Goal: Task Accomplishment & Management: Complete application form

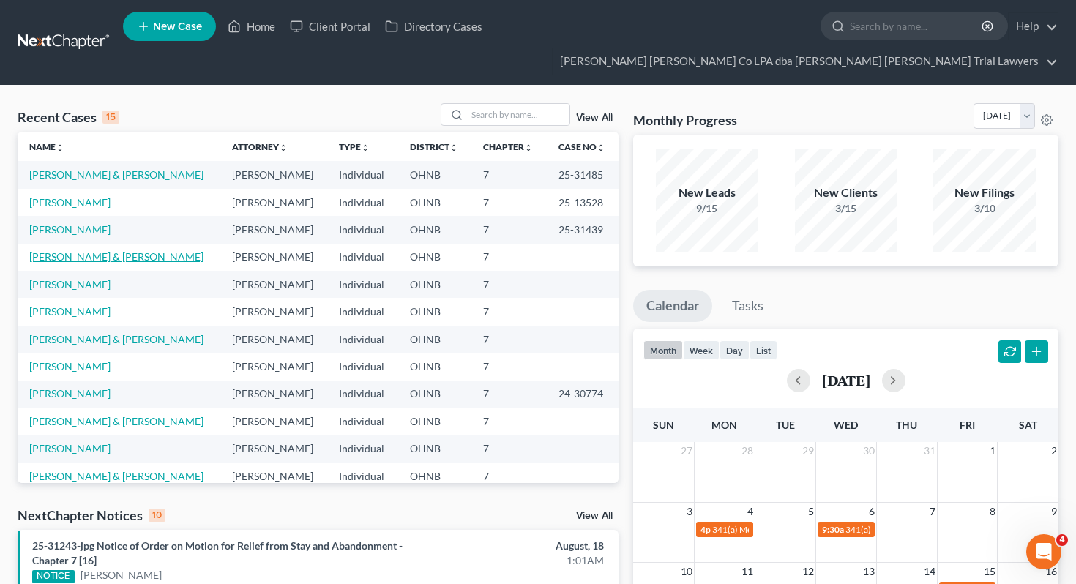
click at [91, 250] on link "[PERSON_NAME] & [PERSON_NAME]" at bounding box center [116, 256] width 174 height 12
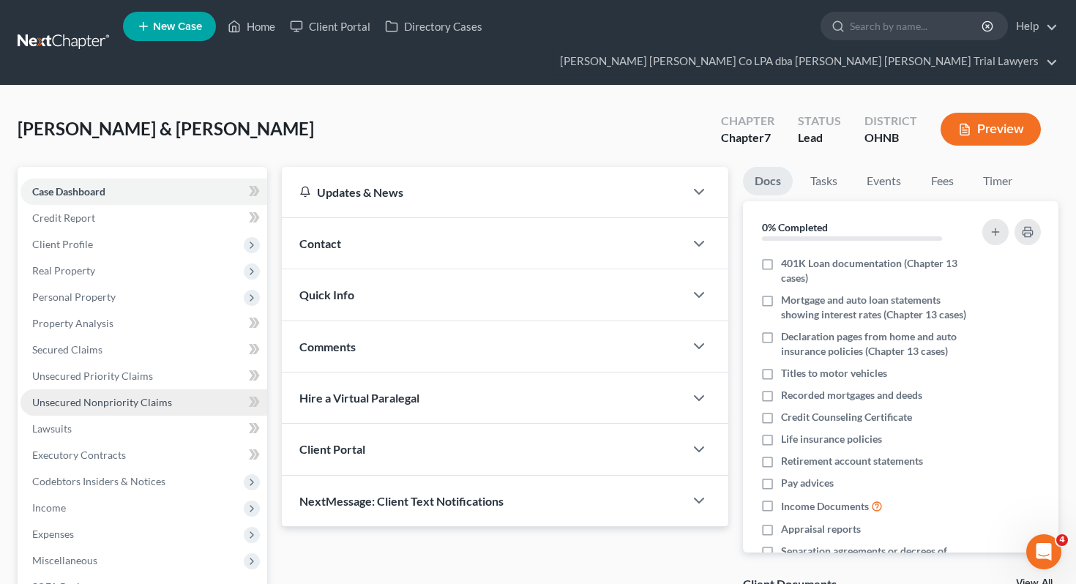
click at [109, 396] on span "Unsecured Nonpriority Claims" at bounding box center [102, 402] width 140 height 12
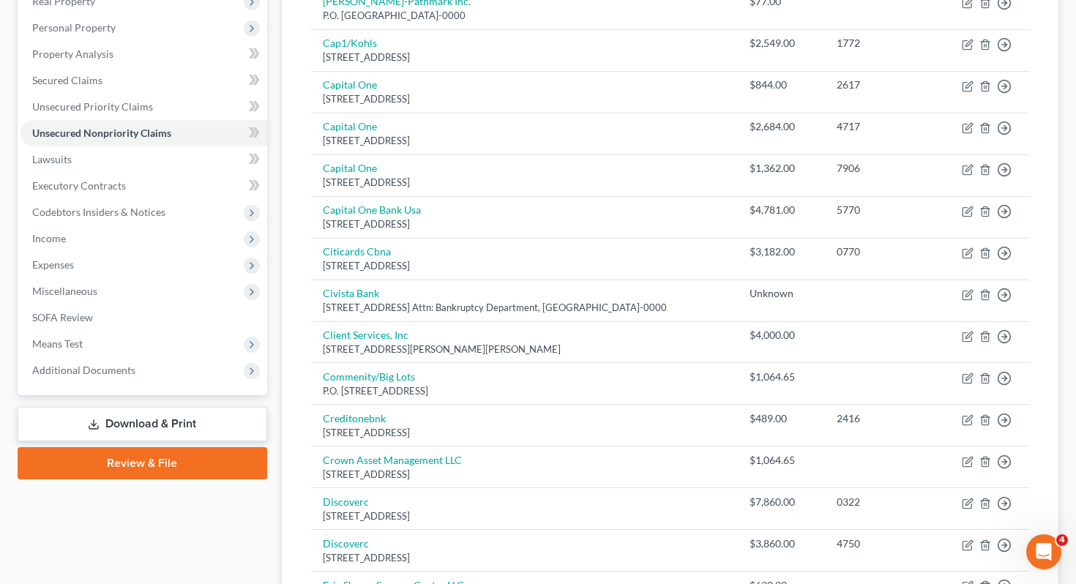
scroll to position [35, 0]
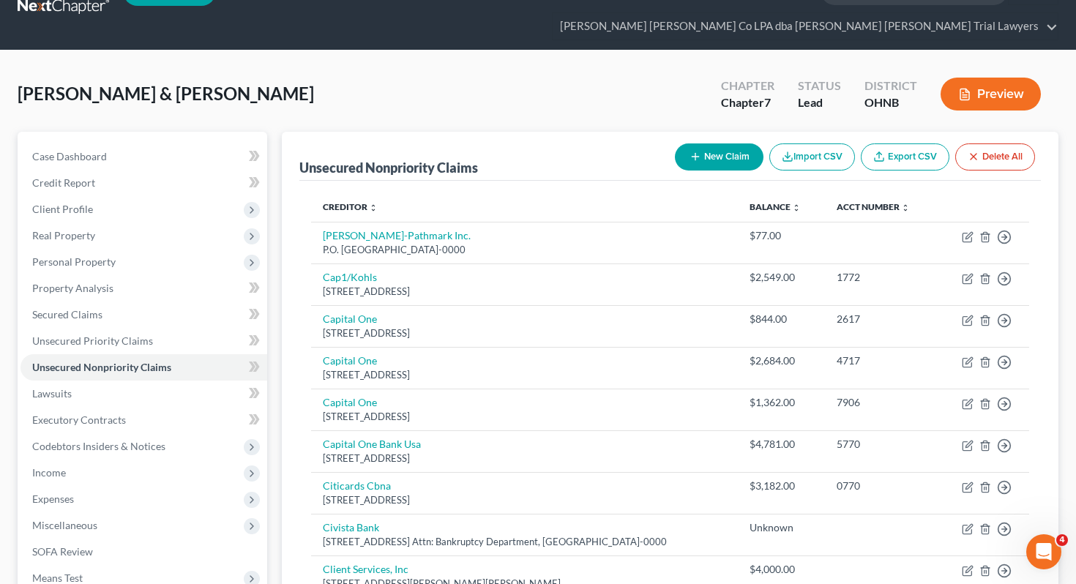
click at [723, 143] on button "New Claim" at bounding box center [719, 156] width 89 height 27
select select "2"
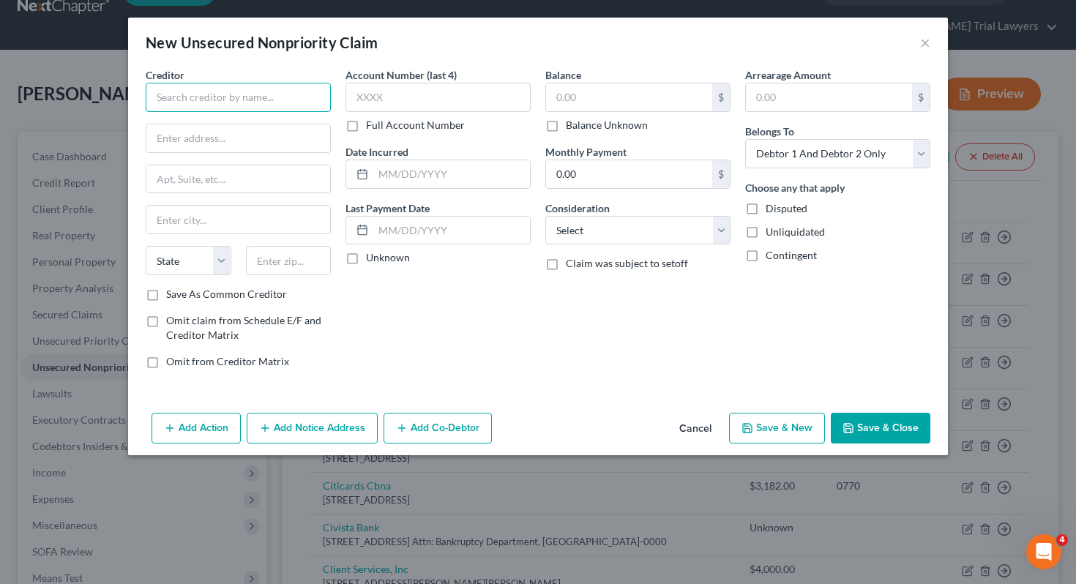
click at [310, 94] on input "text" at bounding box center [238, 97] width 185 height 29
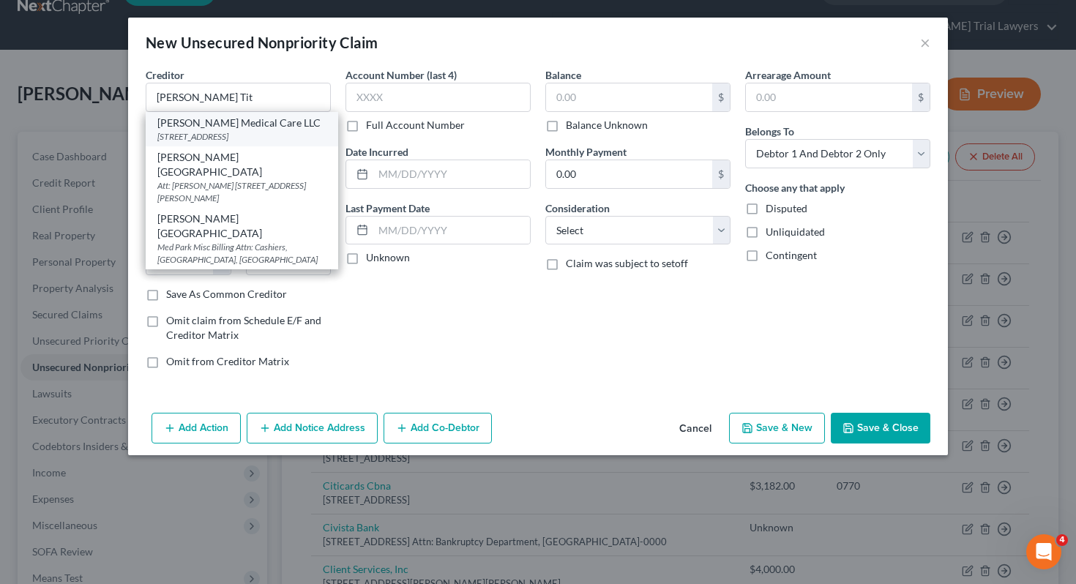
click at [274, 127] on div "[PERSON_NAME] Medical Care LLC" at bounding box center [241, 123] width 169 height 15
type input "[PERSON_NAME] Medical Care LLC"
type input "3 Stower Ln"
type input "Ste @"
type input "[GEOGRAPHIC_DATA]"
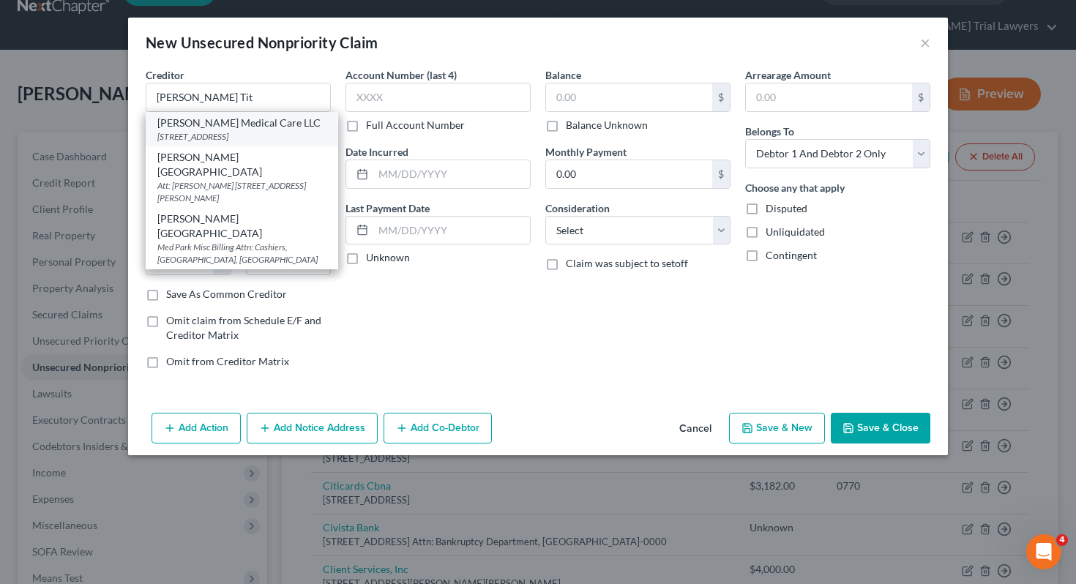
select select "36"
type input "44857"
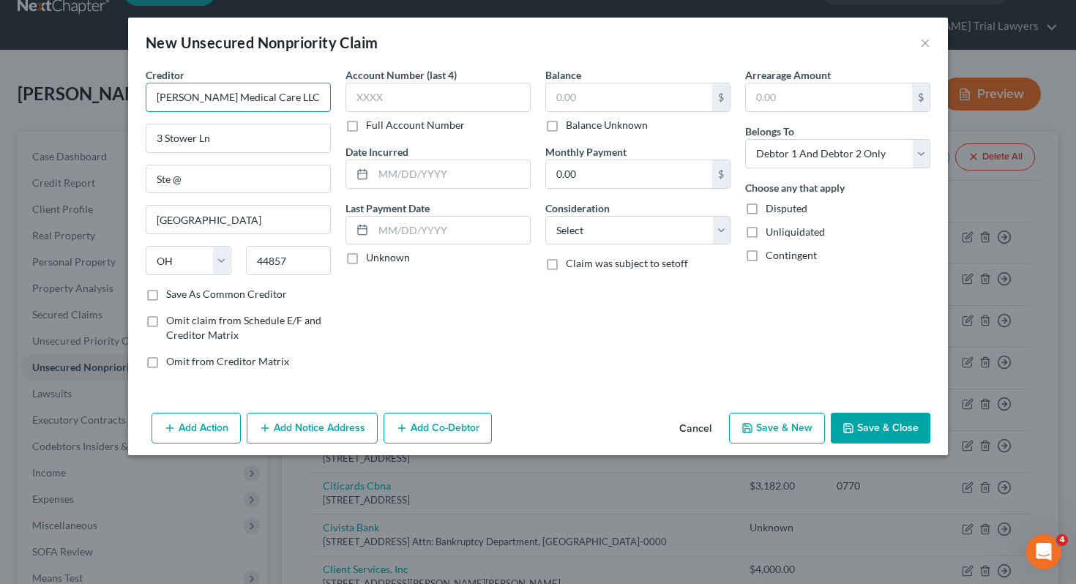
drag, startPoint x: 250, startPoint y: 97, endPoint x: 210, endPoint y: 97, distance: 39.5
click at [210, 97] on input "[PERSON_NAME] Medical Care LLC" at bounding box center [238, 97] width 185 height 29
click at [232, 100] on input "[PERSON_NAME] Care LLC" at bounding box center [238, 97] width 185 height 29
drag, startPoint x: 237, startPoint y: 98, endPoint x: 296, endPoint y: 99, distance: 58.6
click at [296, 99] on input "[PERSON_NAME] Cares LLC" at bounding box center [238, 97] width 185 height 29
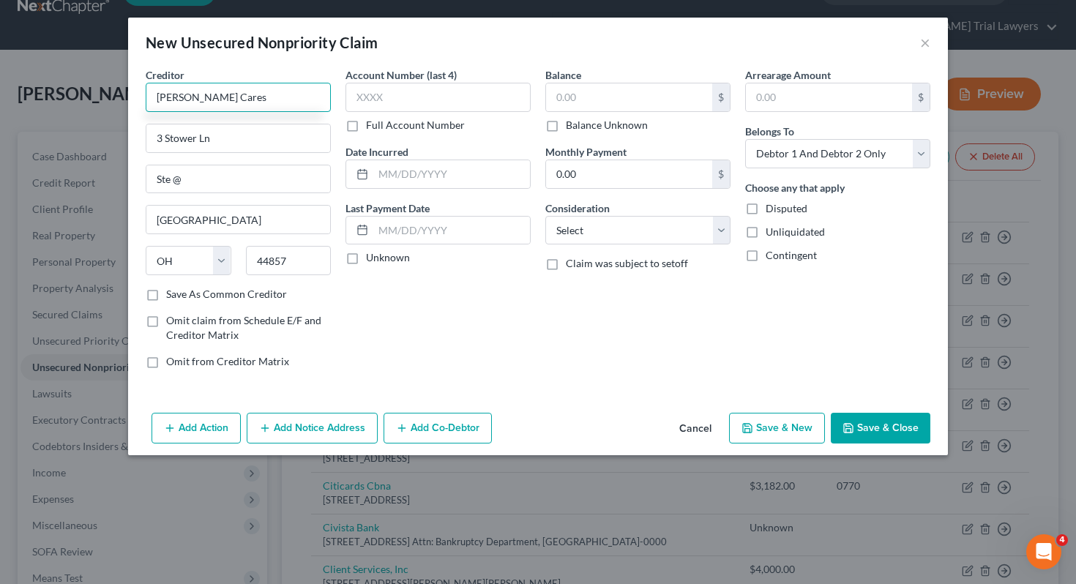
type input "[PERSON_NAME] Cares"
click at [577, 117] on div "$ Balance Unknown" at bounding box center [637, 108] width 185 height 50
click at [577, 132] on label "Balance Unknown" at bounding box center [607, 125] width 82 height 15
click at [577, 127] on input "Balance Unknown" at bounding box center [577, 123] width 10 height 10
checkbox input "true"
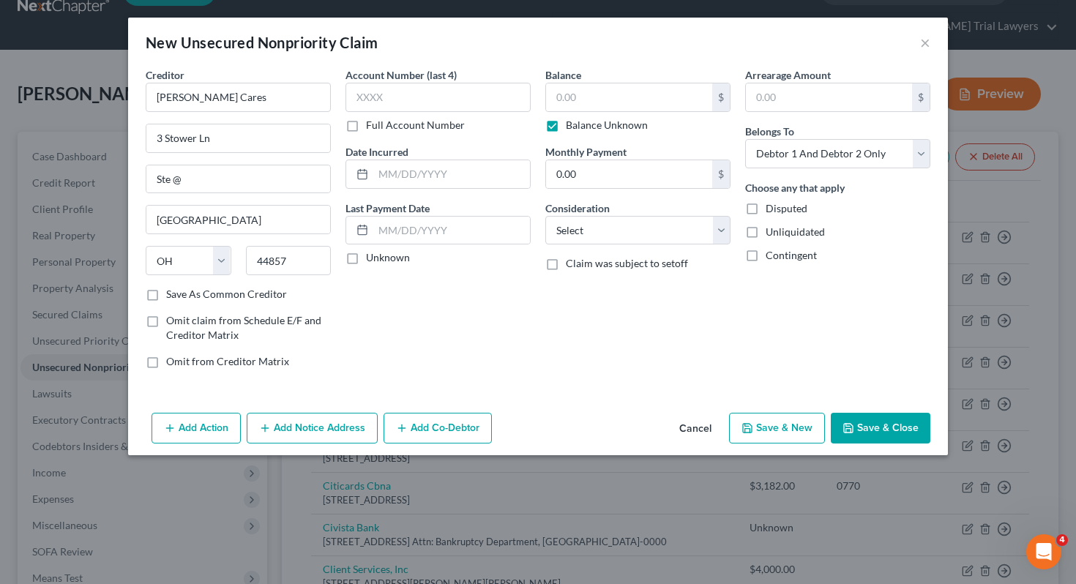
type input "0.00"
click at [583, 211] on label "Consideration" at bounding box center [577, 208] width 64 height 15
click at [583, 231] on select "Select Cable / Satellite Services Collection Agency Credit Card Debt Debt Couns…" at bounding box center [637, 230] width 185 height 29
select select "9"
click at [900, 427] on button "Save & Close" at bounding box center [881, 428] width 100 height 31
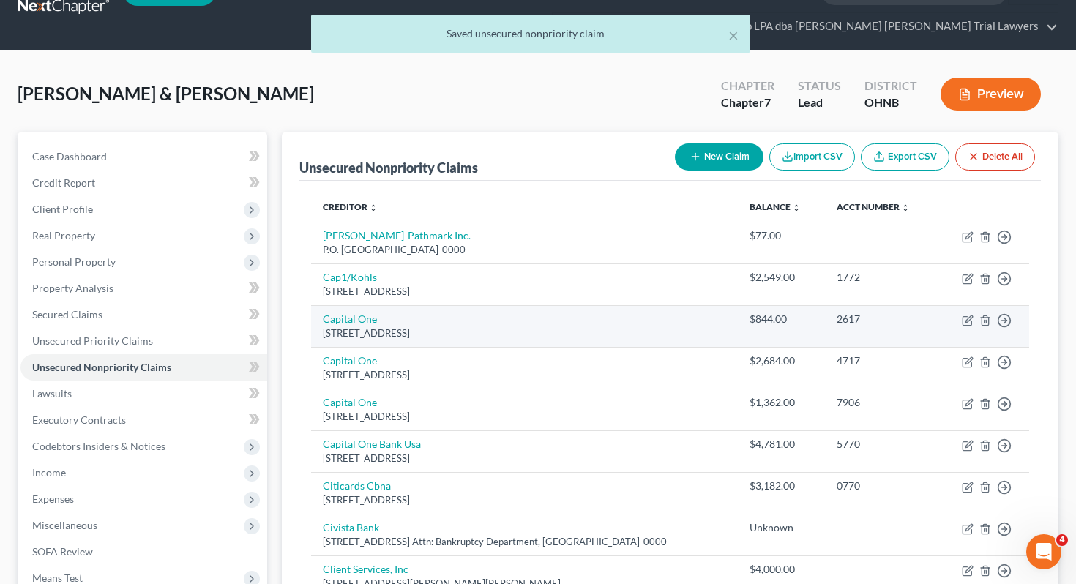
scroll to position [0, 0]
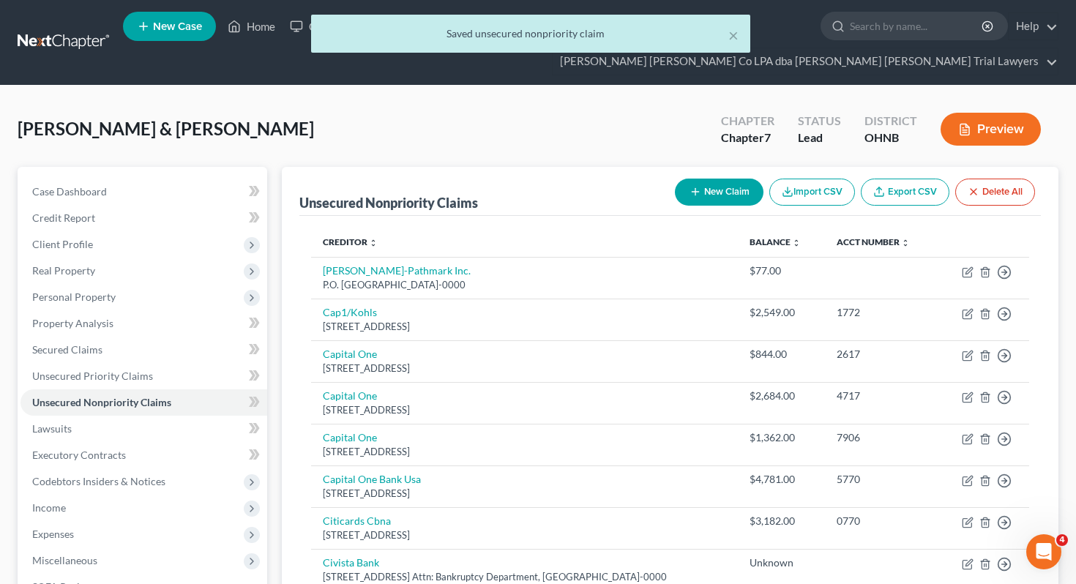
click at [247, 31] on div "× Saved unsecured nonpriority claim" at bounding box center [531, 37] width 1076 height 45
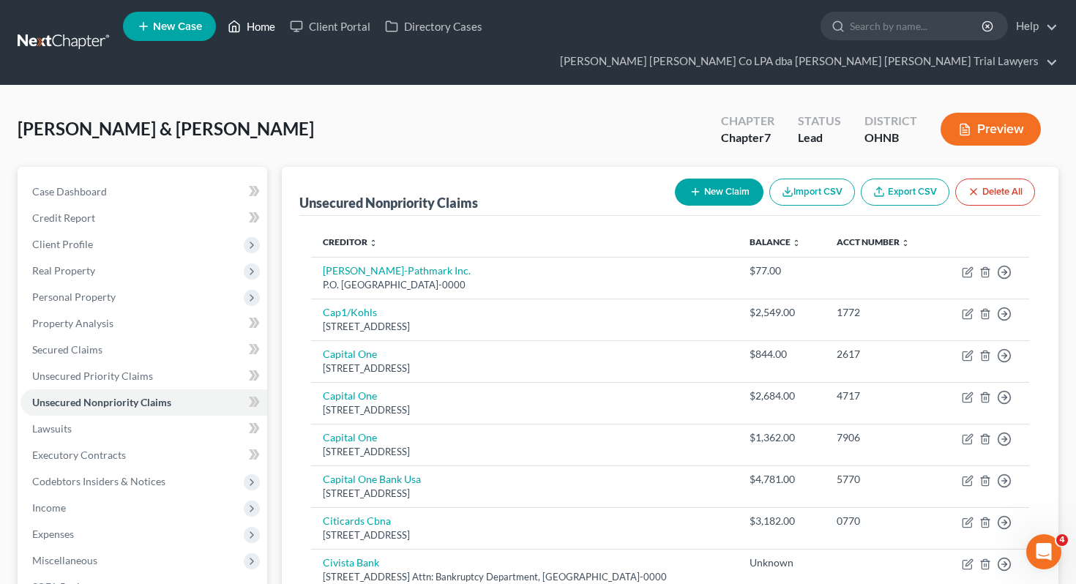
click at [260, 29] on link "Home" at bounding box center [251, 26] width 62 height 26
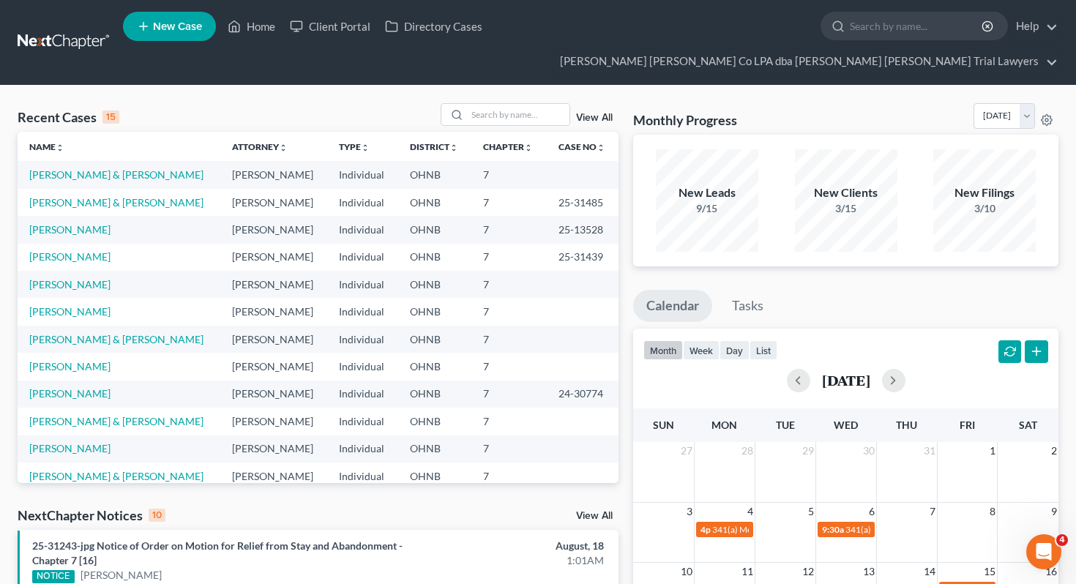
click at [177, 32] on span "New Case" at bounding box center [177, 26] width 49 height 11
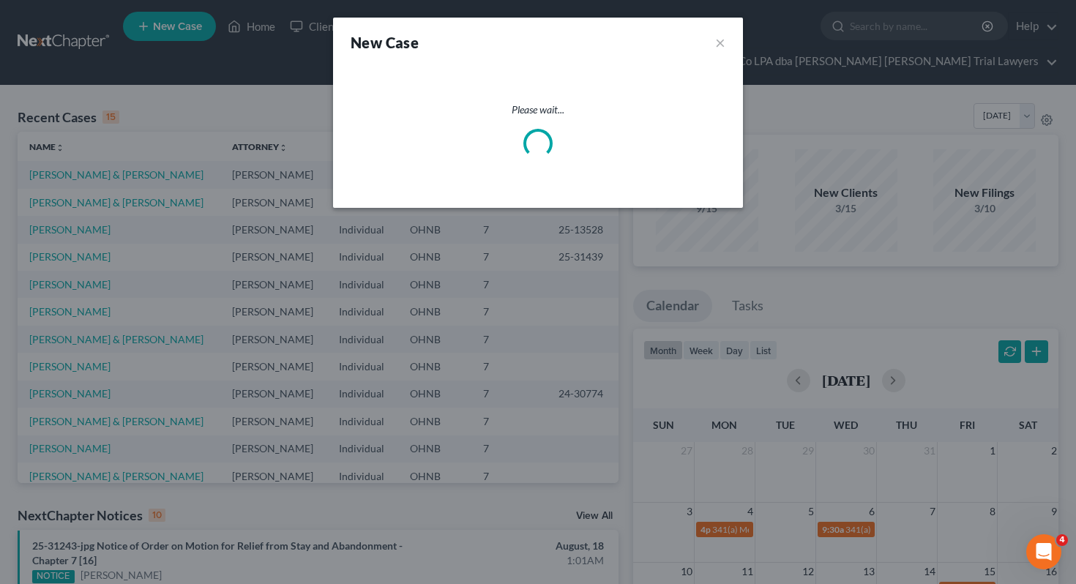
select select "61"
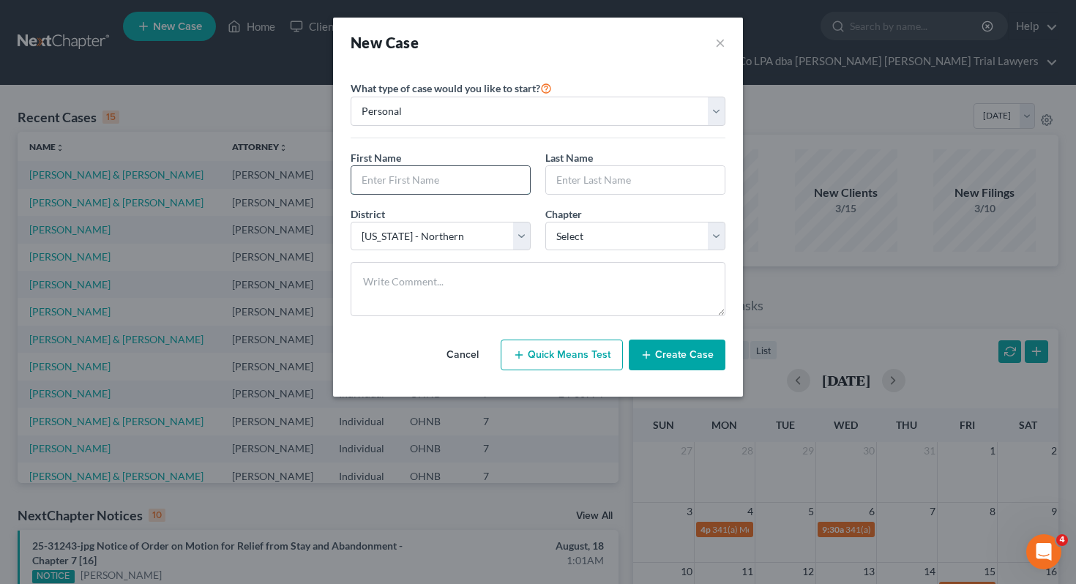
click at [386, 171] on input "text" at bounding box center [440, 180] width 179 height 28
type input "[PERSON_NAME]"
type input "Sapic"
click at [582, 228] on select "Select 7 11 12 13" at bounding box center [635, 236] width 180 height 29
select select "0"
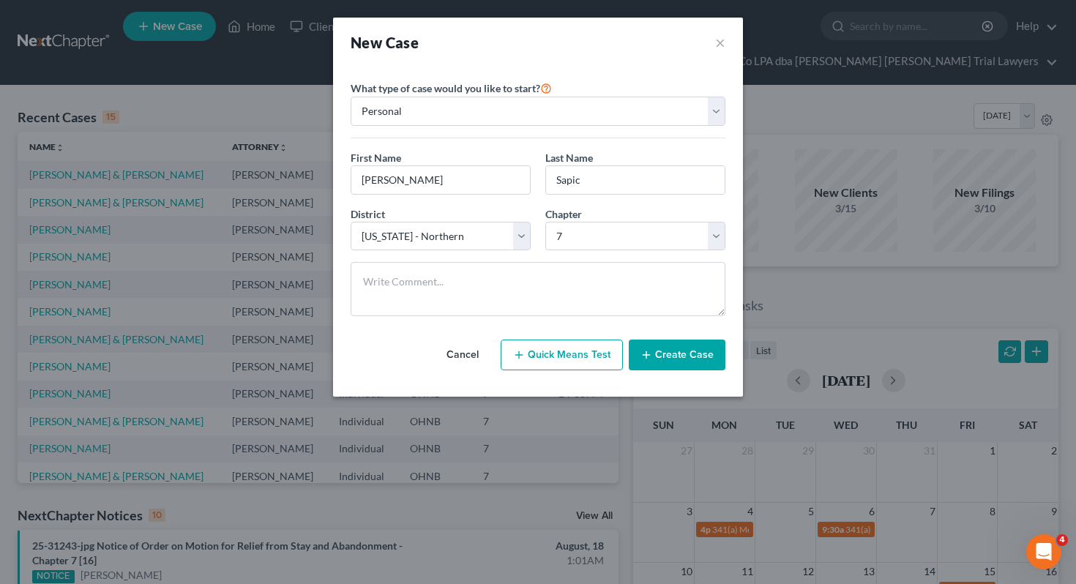
click at [654, 373] on div "Cancel Quick Means Test Create Case" at bounding box center [538, 355] width 375 height 54
click at [652, 357] on icon "button" at bounding box center [647, 355] width 12 height 12
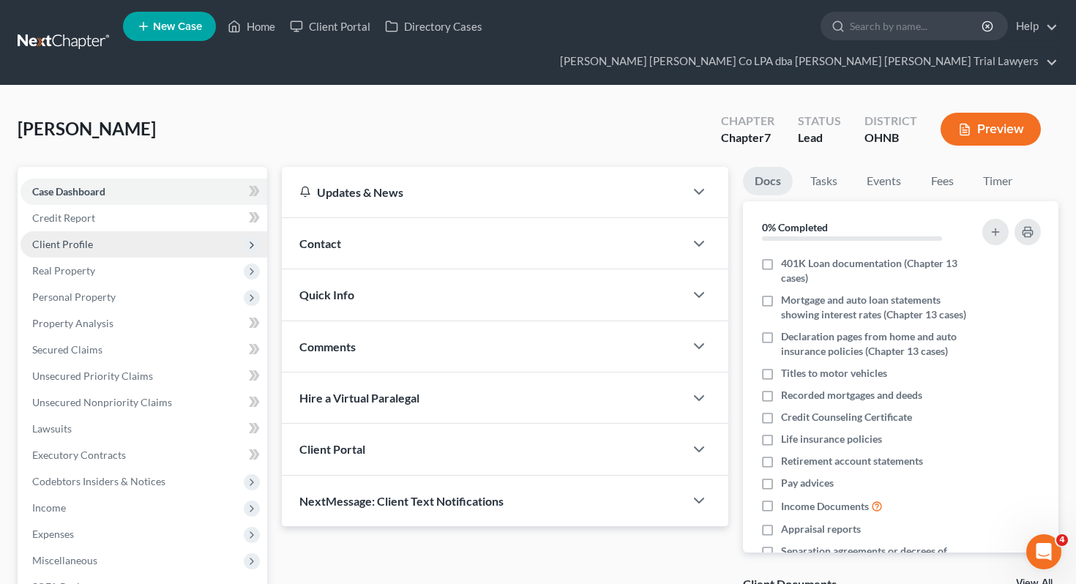
click at [192, 231] on span "Client Profile" at bounding box center [143, 244] width 247 height 26
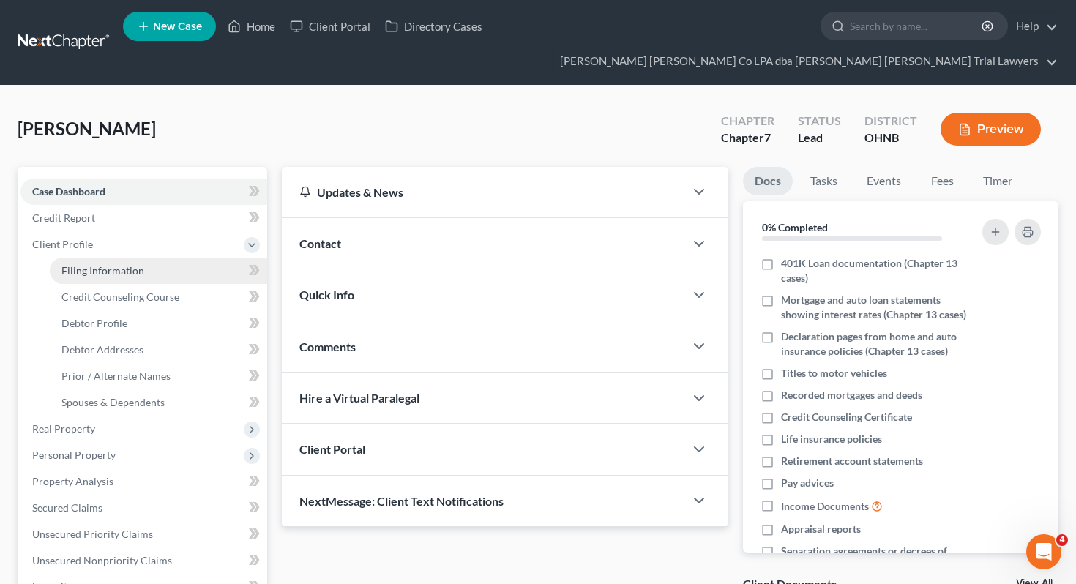
click at [193, 258] on link "Filing Information" at bounding box center [158, 271] width 217 height 26
select select "1"
select select "0"
select select "61"
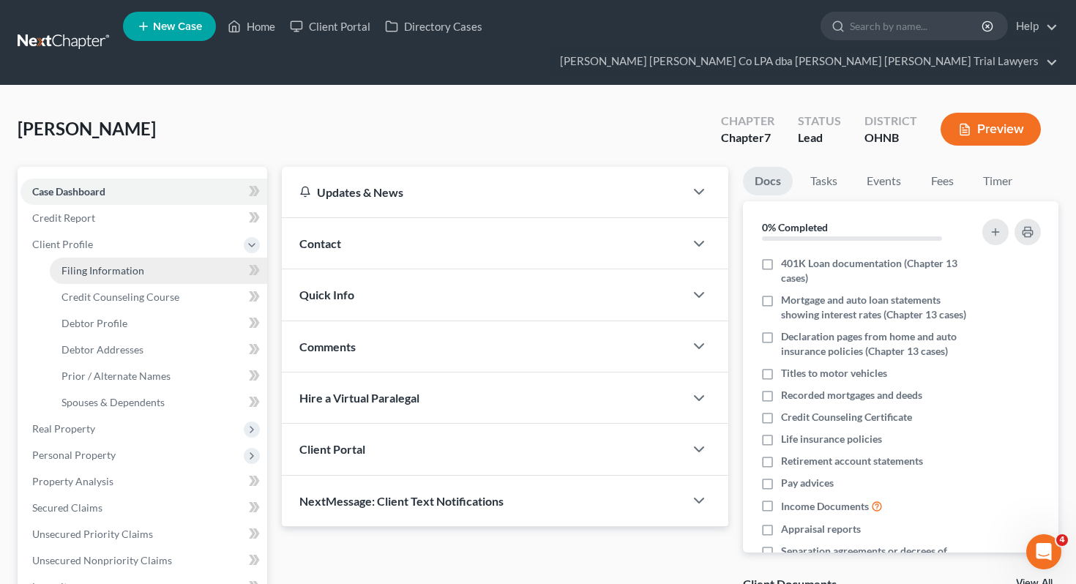
select select "36"
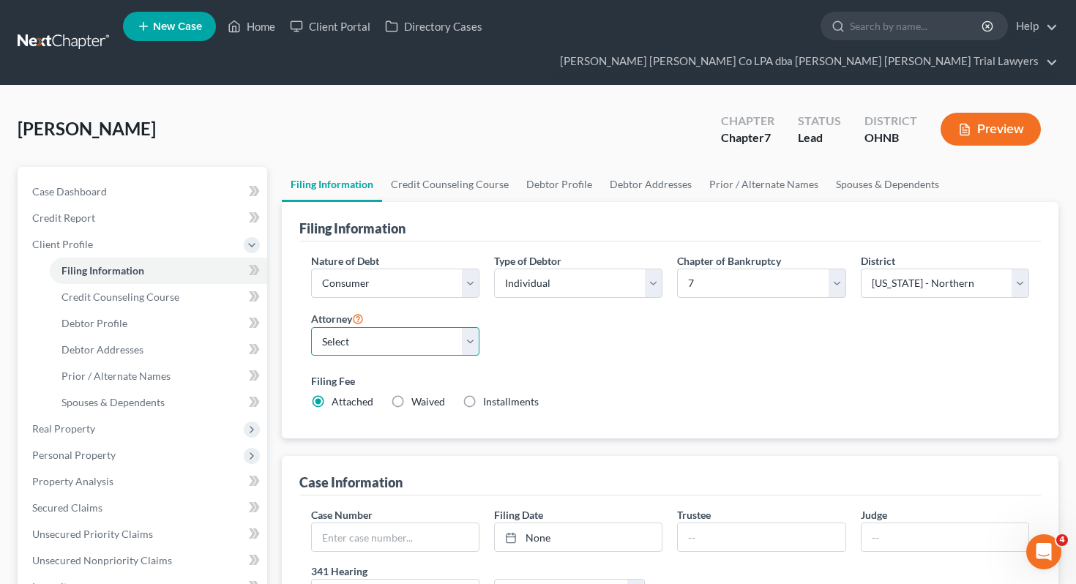
click at [361, 327] on select "Select [PERSON_NAME] - OHNB" at bounding box center [395, 341] width 168 height 29
select select "0"
click at [558, 167] on link "Debtor Profile" at bounding box center [559, 184] width 83 height 35
select select "0"
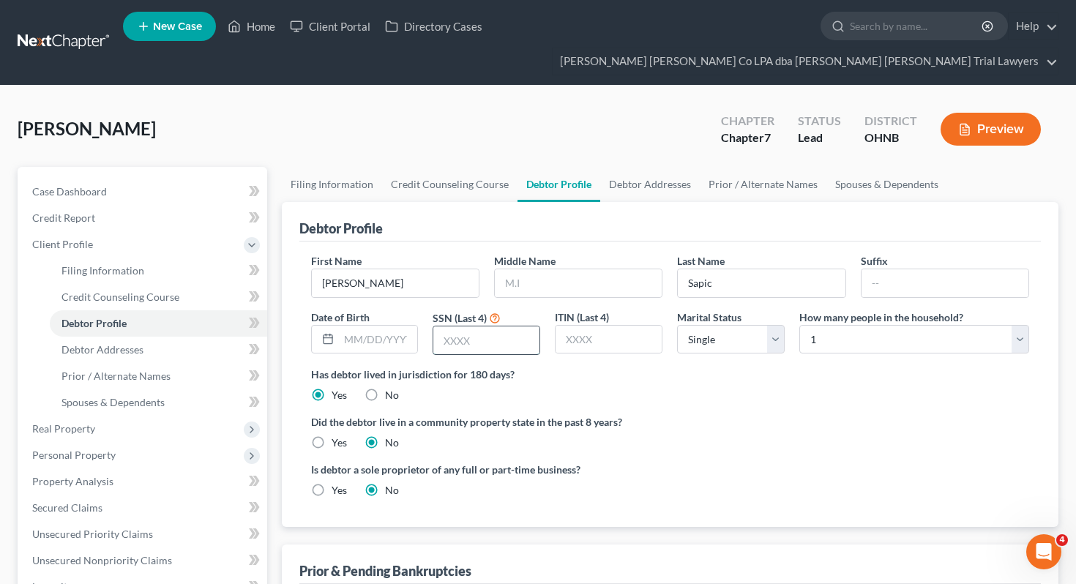
click at [463, 327] on input "text" at bounding box center [486, 341] width 106 height 28
type input "4731"
click at [760, 325] on select "Select Single Married Separated Divorced Widowed" at bounding box center [731, 339] width 108 height 29
select select "1"
click at [851, 325] on select "Select 1 2 3 4 5 6 7 8 9 10 11 12 13 14 15 16 17 18 19 20" at bounding box center [914, 339] width 230 height 29
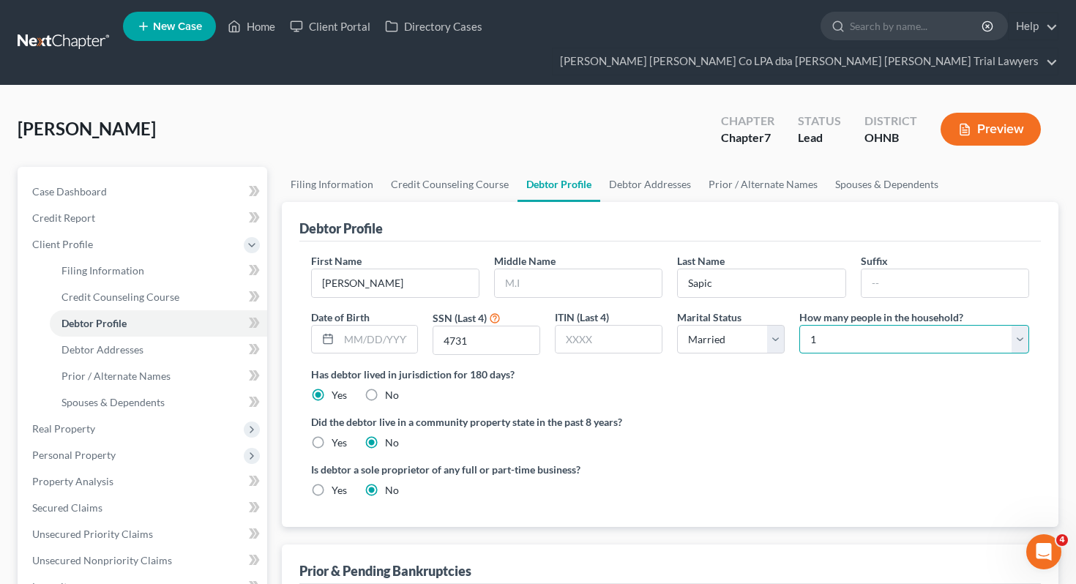
select select "2"
click at [650, 167] on link "Debtor Addresses" at bounding box center [650, 184] width 100 height 35
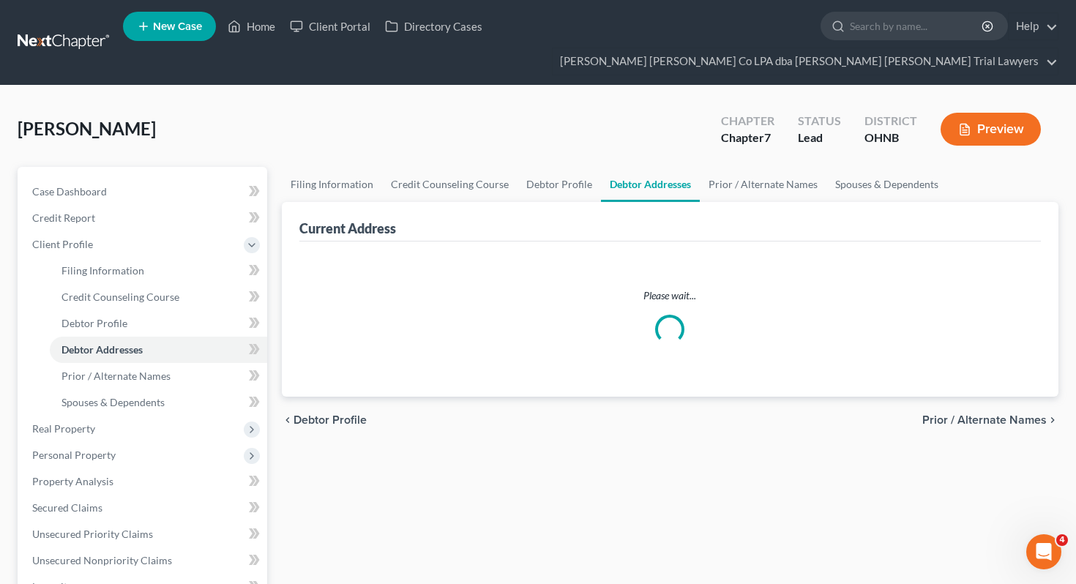
select select "0"
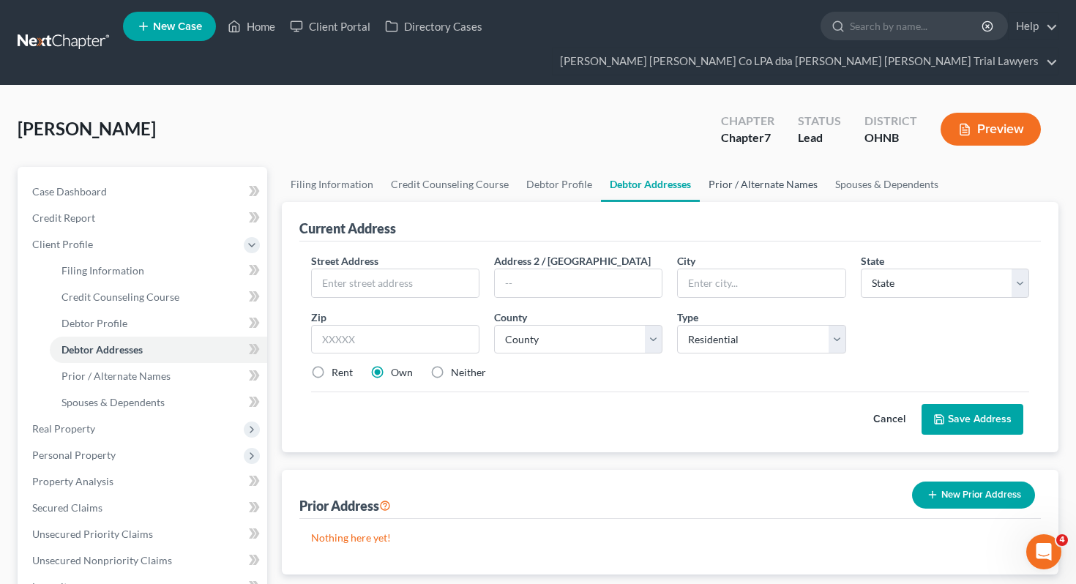
click at [719, 167] on link "Prior / Alternate Names" at bounding box center [763, 184] width 127 height 35
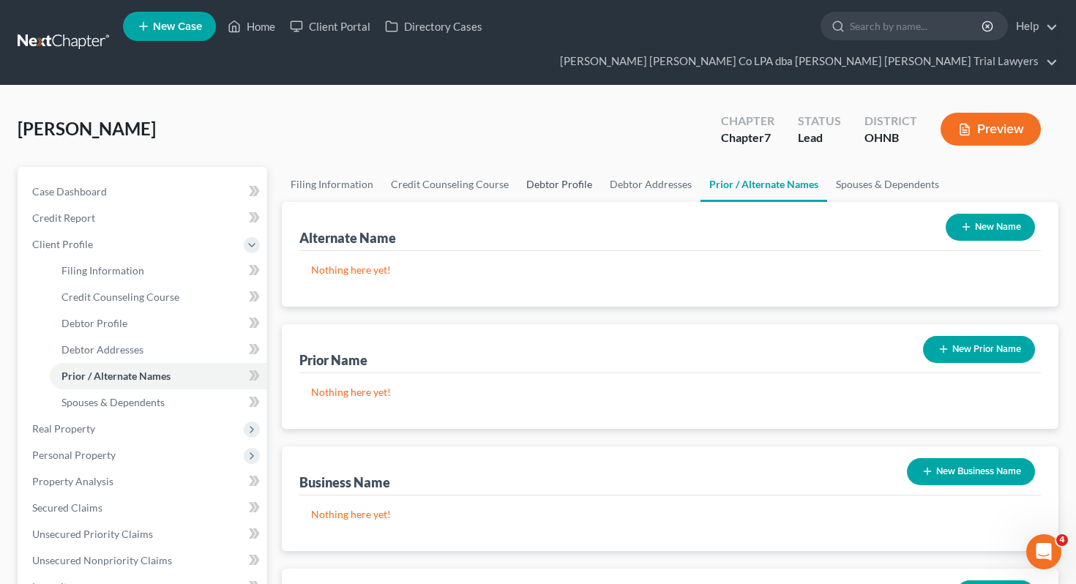
click at [545, 167] on link "Debtor Profile" at bounding box center [559, 184] width 83 height 35
select select "1"
select select "2"
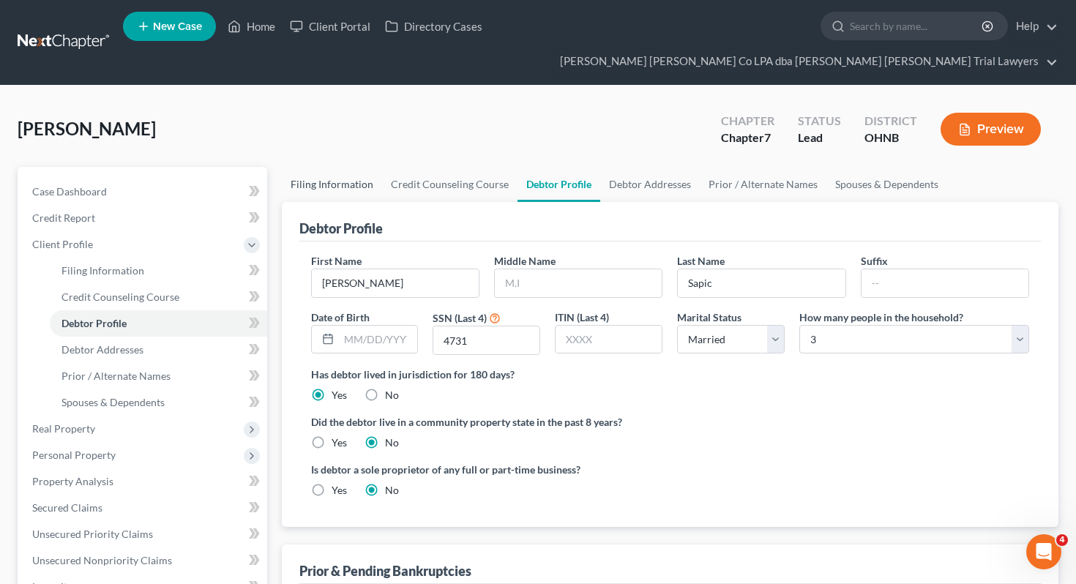
click at [340, 167] on link "Filing Information" at bounding box center [332, 184] width 100 height 35
select select "1"
select select "0"
select select "61"
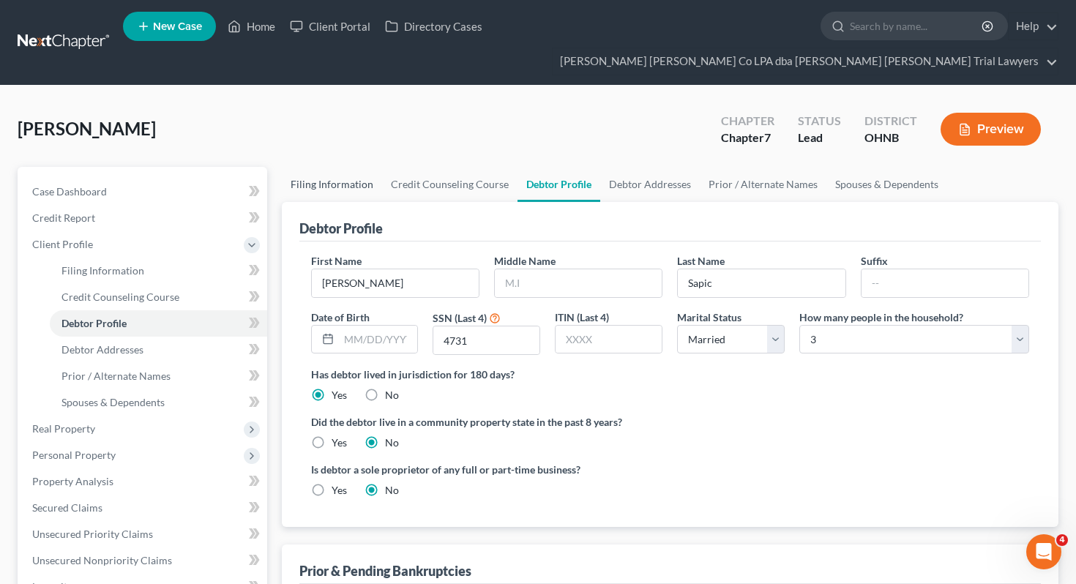
select select "0"
select select "36"
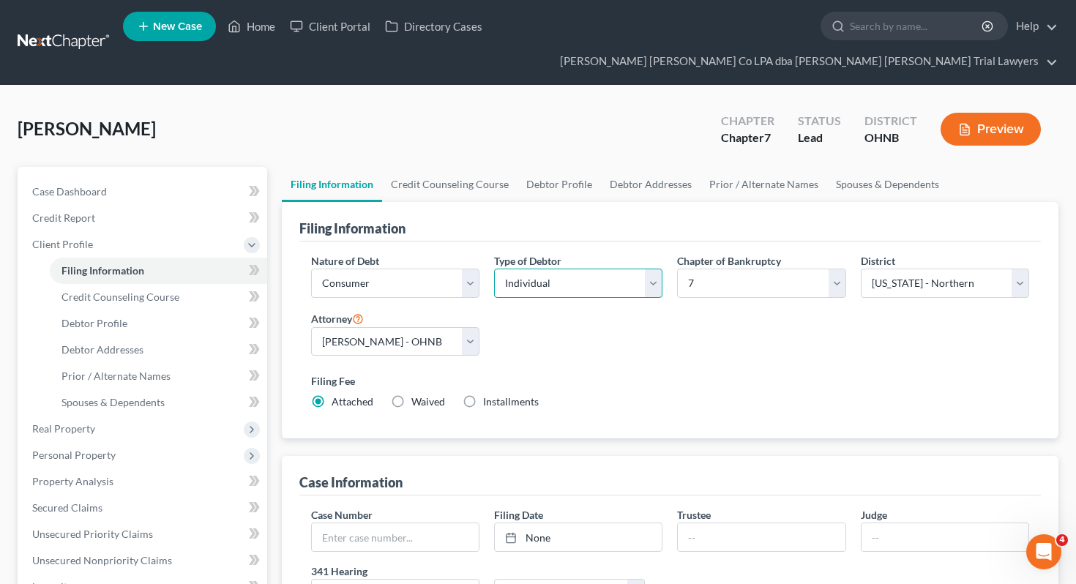
click at [530, 269] on select "Select Individual Joint" at bounding box center [578, 283] width 168 height 29
select select "1"
click at [760, 167] on link "Joint Debtor Profile" at bounding box center [755, 184] width 108 height 35
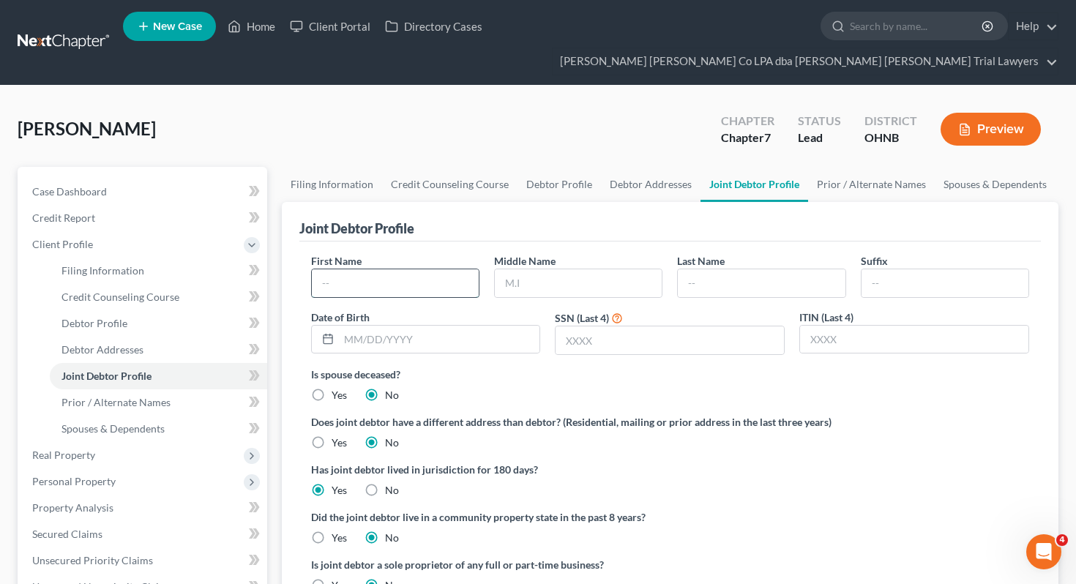
click at [442, 269] on input "text" at bounding box center [395, 283] width 167 height 28
type input "[PERSON_NAME]"
click at [786, 269] on input "text" at bounding box center [761, 283] width 167 height 28
type input "Sapic"
click at [778, 367] on label "Is spouse deceased?" at bounding box center [670, 374] width 719 height 15
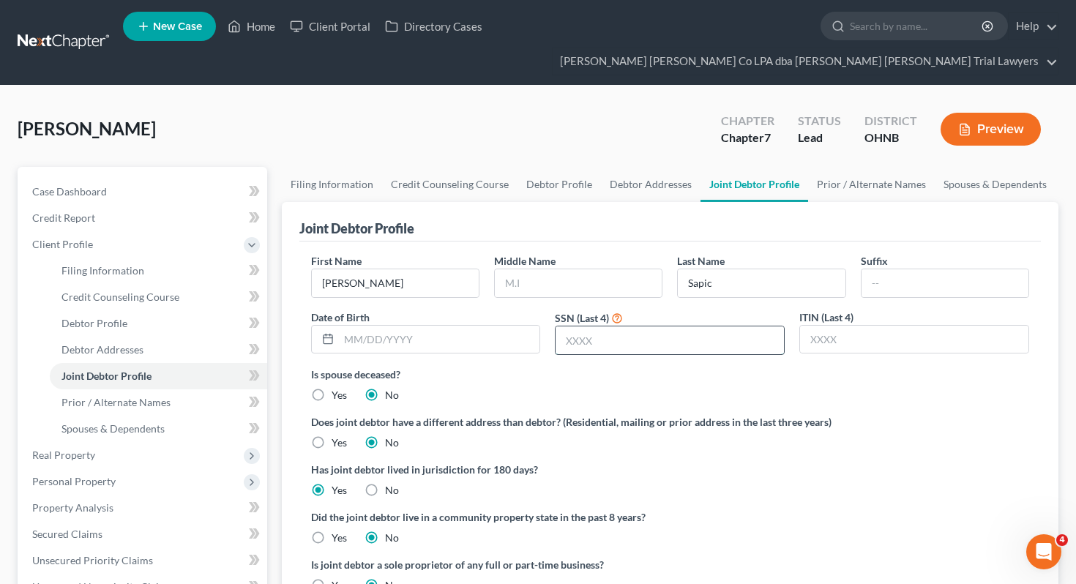
click at [618, 327] on input "text" at bounding box center [670, 341] width 228 height 28
type input "7456"
click at [551, 367] on label "Is spouse deceased?" at bounding box center [670, 374] width 719 height 15
click at [570, 167] on link "Debtor Profile" at bounding box center [559, 184] width 83 height 35
select select "1"
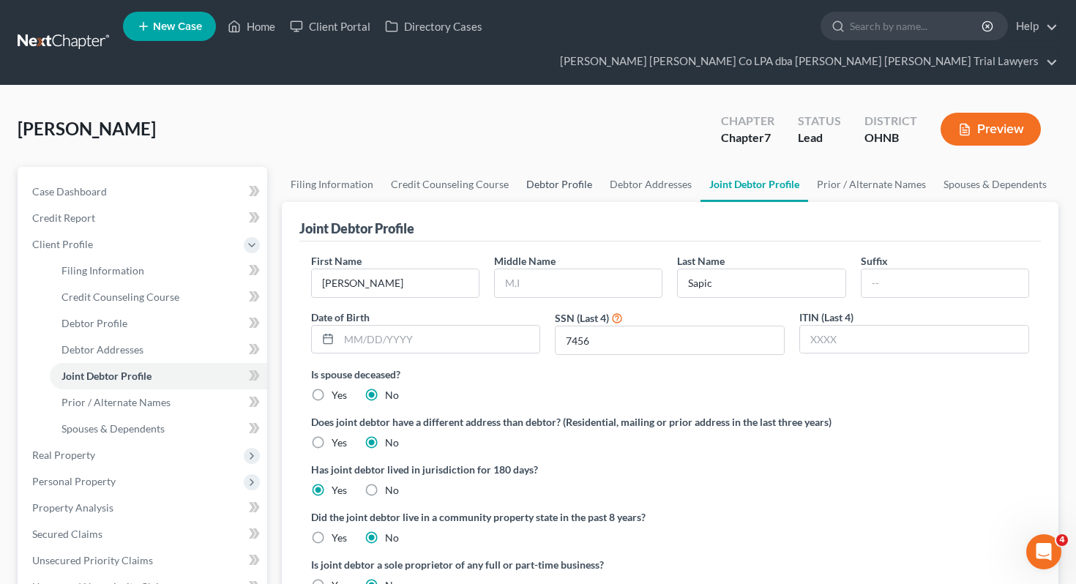
select select "2"
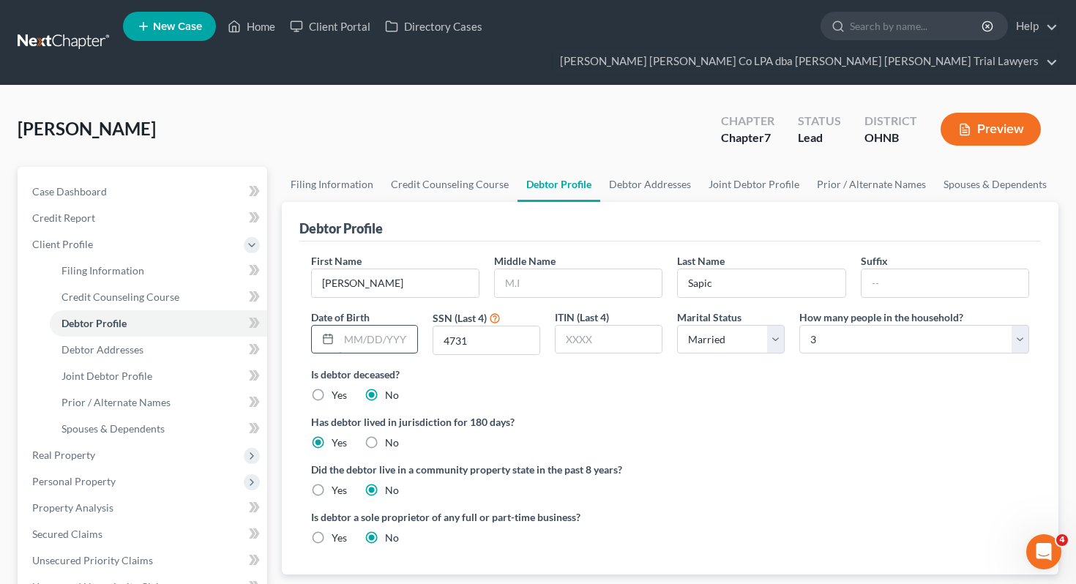
click at [386, 326] on input "text" at bounding box center [378, 340] width 79 height 28
type input "[DATE]"
click at [748, 167] on link "Joint Debtor Profile" at bounding box center [754, 184] width 108 height 35
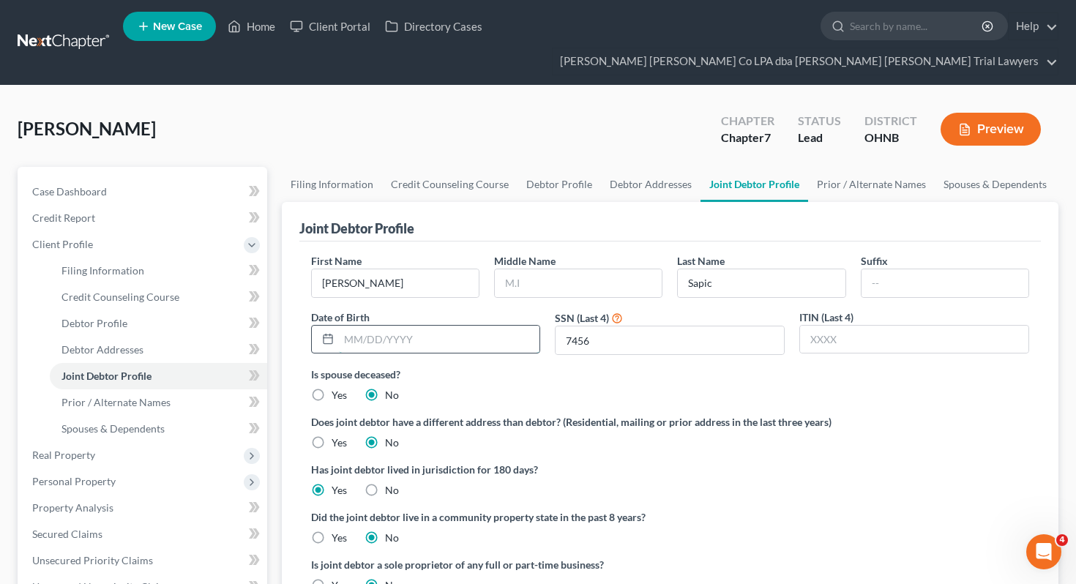
click at [389, 326] on input "text" at bounding box center [439, 340] width 201 height 28
type input "[DATE]"
click at [612, 167] on link "Debtor Addresses" at bounding box center [651, 184] width 100 height 35
select select "0"
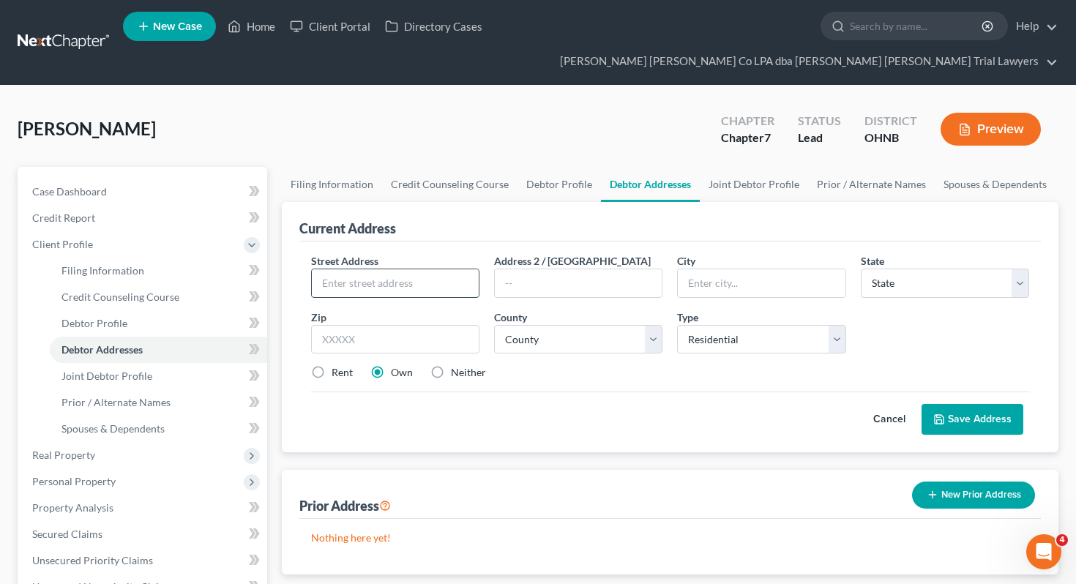
click at [335, 269] on input "text" at bounding box center [395, 283] width 167 height 28
paste input "[STREET_ADDRESS]"
type input "[STREET_ADDRESS]"
click at [427, 325] on input "text" at bounding box center [395, 339] width 168 height 29
type input "44870"
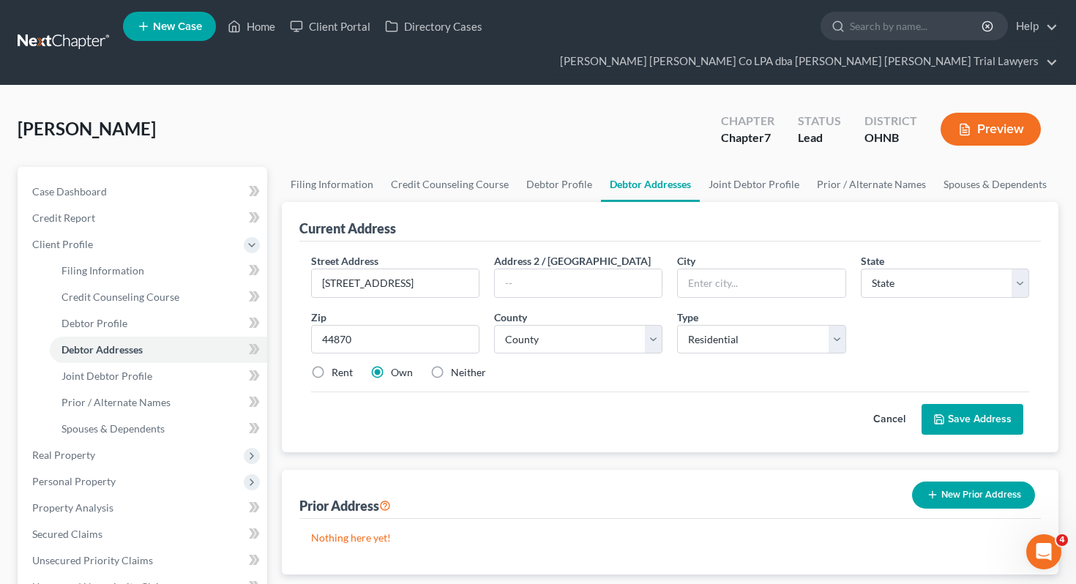
click at [597, 392] on div "Cancel Save Address" at bounding box center [670, 413] width 719 height 43
type input "Sandusky"
select select "36"
click at [336, 365] on label "Rent" at bounding box center [342, 372] width 21 height 15
click at [338, 365] on input "Rent" at bounding box center [343, 370] width 10 height 10
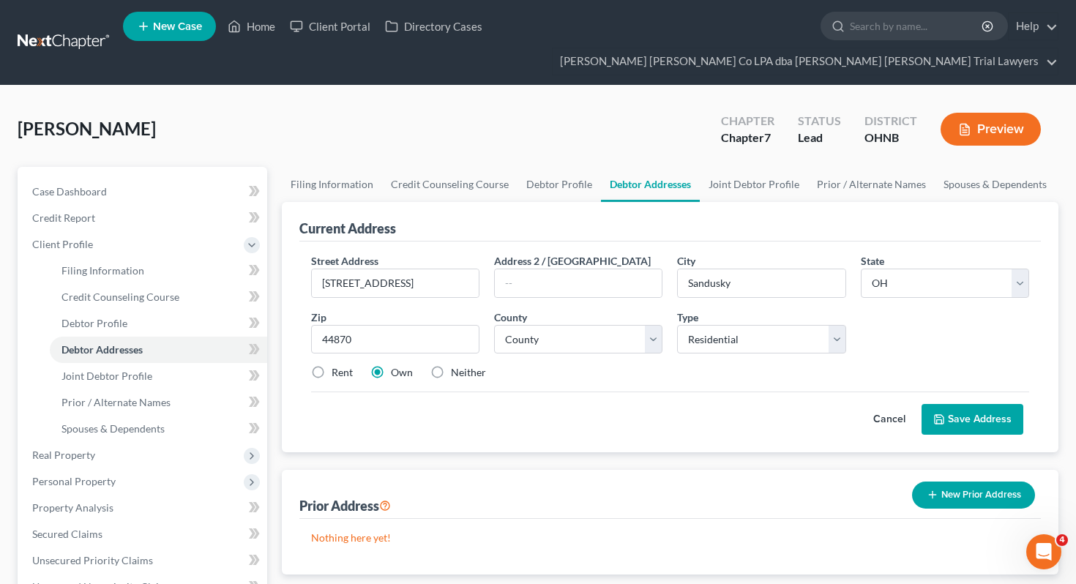
radio input "true"
click at [538, 325] on select "County [GEOGRAPHIC_DATA] [GEOGRAPHIC_DATA] [GEOGRAPHIC_DATA] [GEOGRAPHIC_DATA] …" at bounding box center [578, 339] width 168 height 29
select select "21"
click at [963, 404] on button "Save Address" at bounding box center [973, 419] width 102 height 31
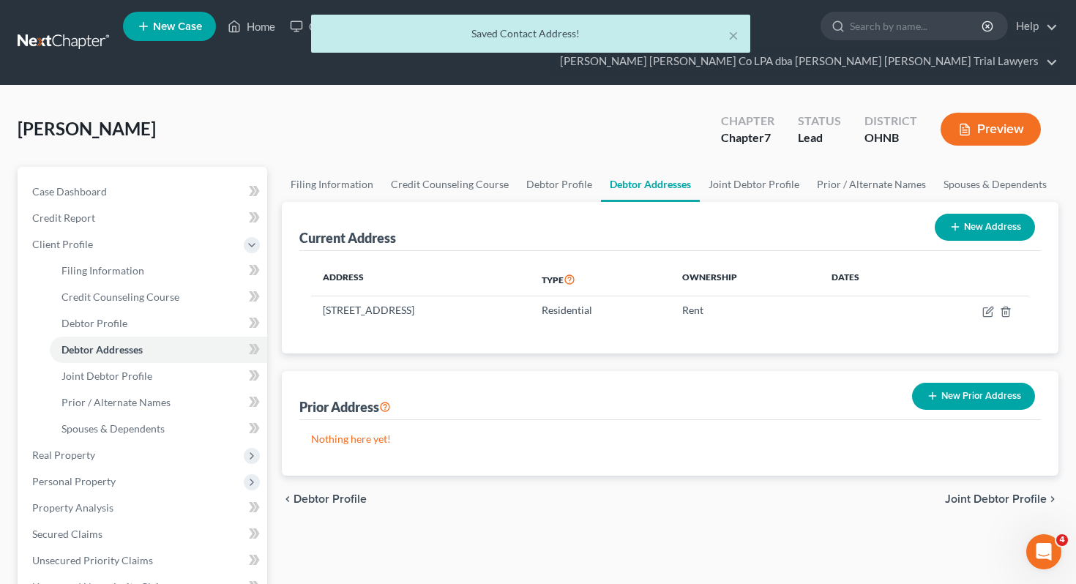
click at [965, 383] on button "New Prior Address" at bounding box center [973, 396] width 123 height 27
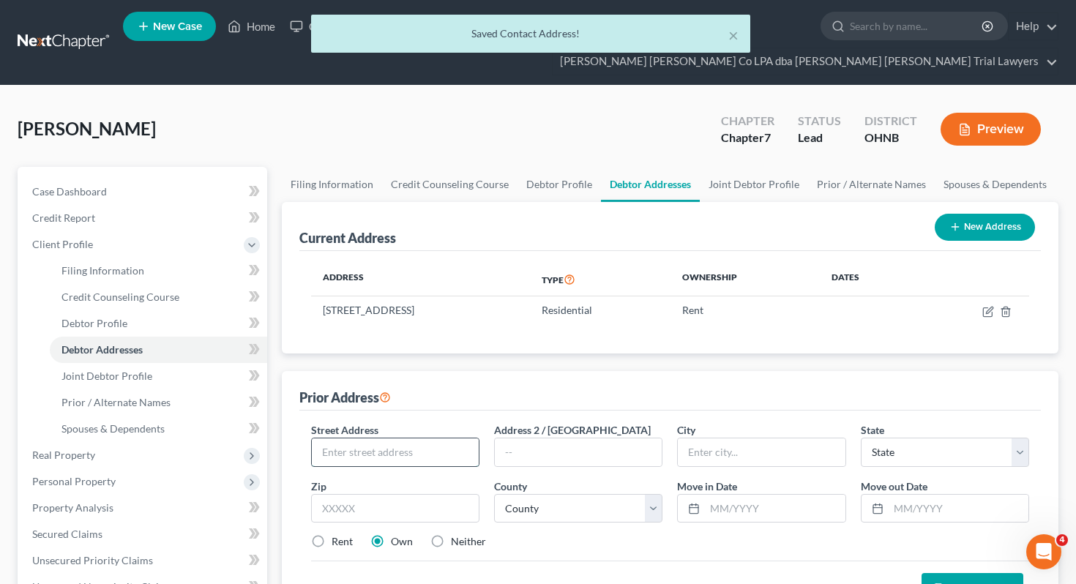
click at [456, 439] on input "text" at bounding box center [395, 453] width 167 height 28
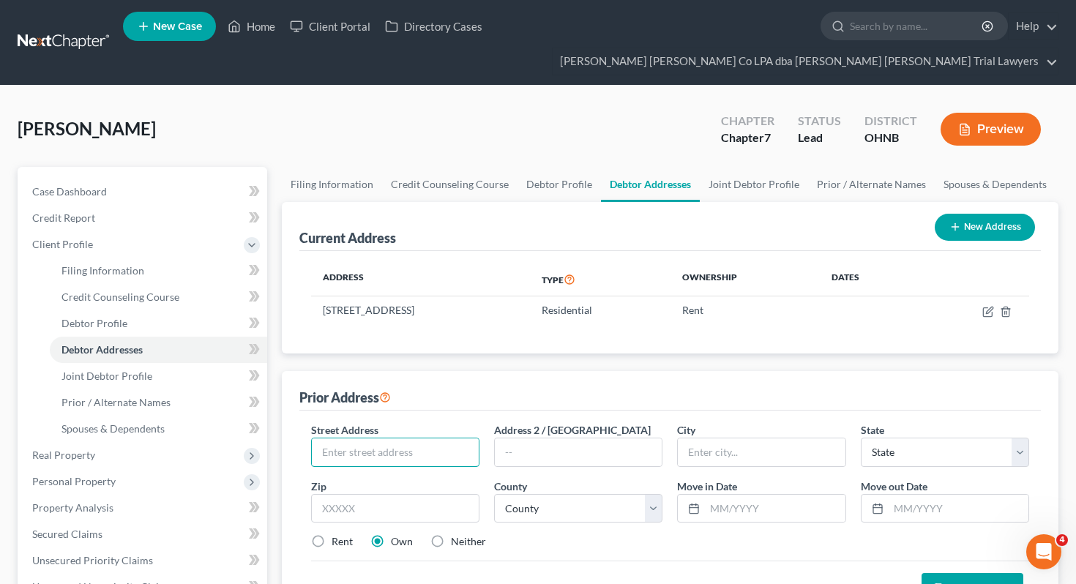
paste input "2003 Hunters Way"
type input "2003 Hunters Way"
click at [382, 494] on input "text" at bounding box center [395, 508] width 168 height 29
type input "44870"
click at [611, 534] on div "Rent Own Neither" at bounding box center [671, 541] width 734 height 15
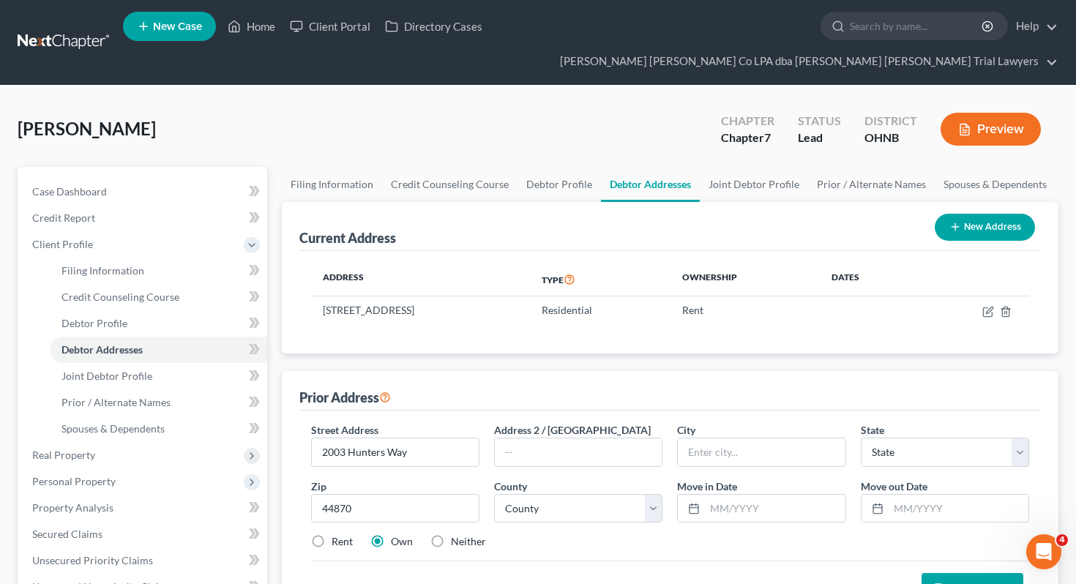
type input "Sandusky"
select select "36"
click at [339, 534] on label "Rent" at bounding box center [342, 541] width 21 height 15
click at [339, 534] on input "Rent" at bounding box center [343, 539] width 10 height 10
radio input "true"
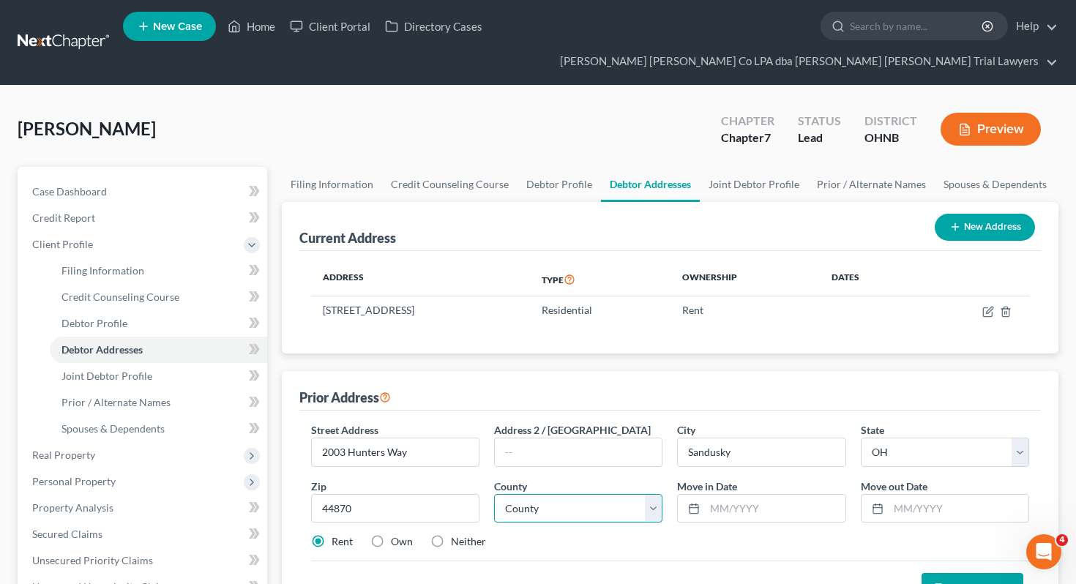
click at [608, 494] on select "County [GEOGRAPHIC_DATA] [GEOGRAPHIC_DATA] [GEOGRAPHIC_DATA] [GEOGRAPHIC_DATA] …" at bounding box center [578, 508] width 168 height 29
select select "21"
click at [733, 495] on input "text" at bounding box center [775, 509] width 140 height 28
type input "03/2021"
click at [900, 495] on input "text" at bounding box center [959, 509] width 140 height 28
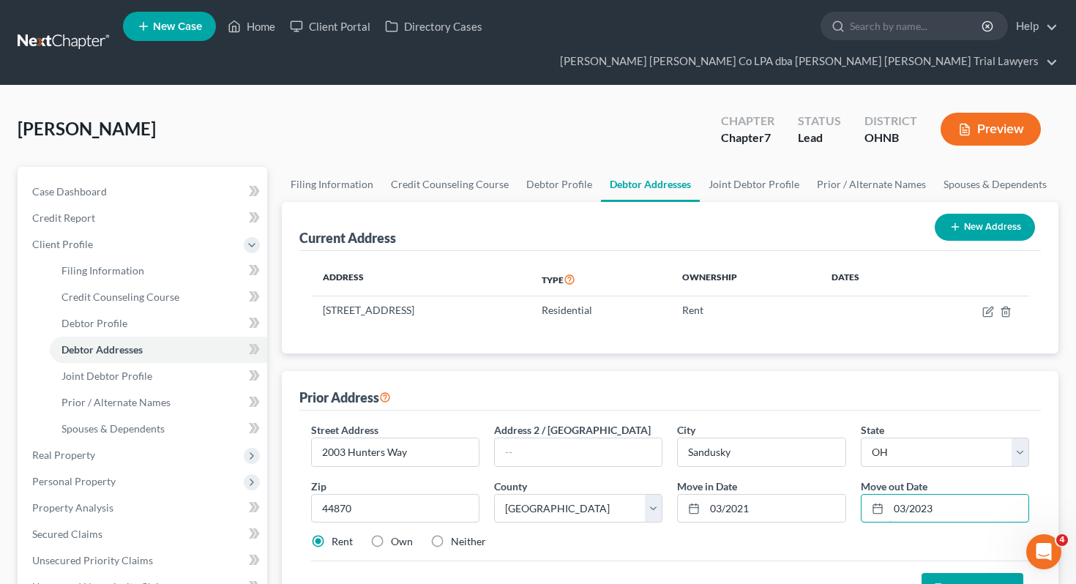
type input "03/2023"
click at [965, 573] on button "Save Address" at bounding box center [973, 588] width 102 height 31
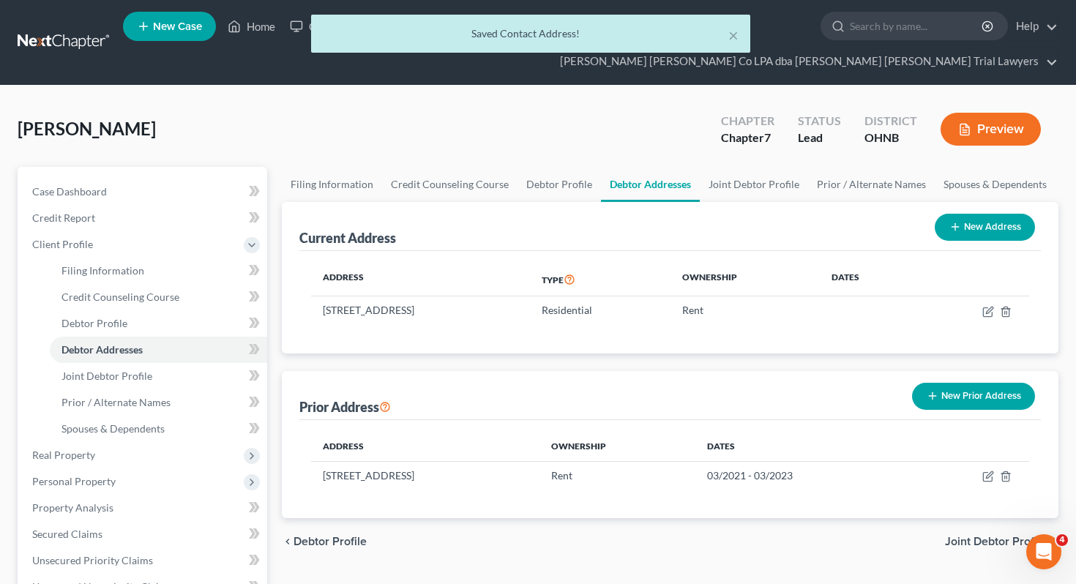
click at [983, 383] on button "New Prior Address" at bounding box center [973, 396] width 123 height 27
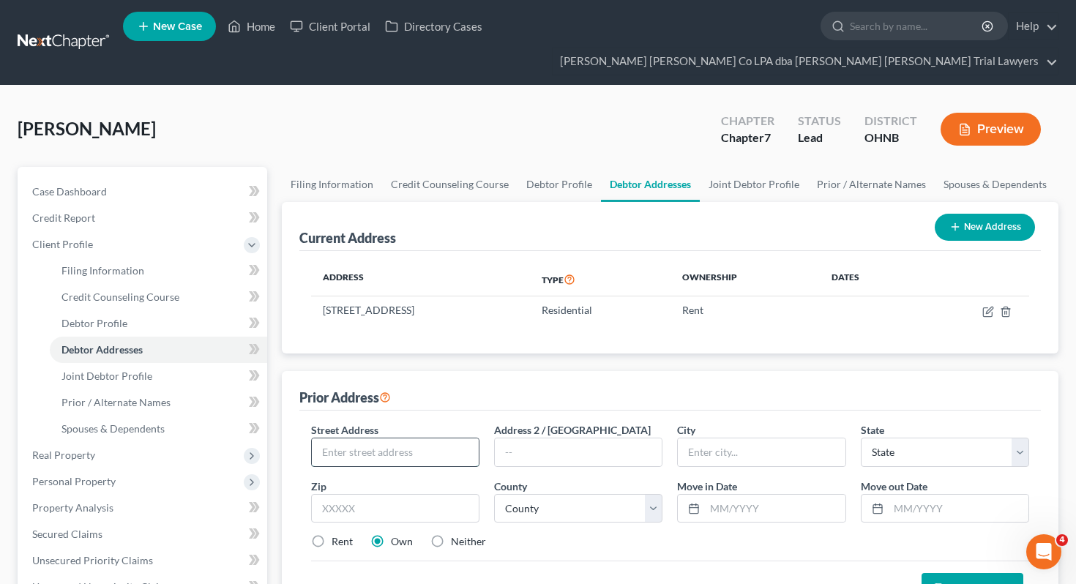
click at [428, 439] on input "text" at bounding box center [395, 453] width 167 height 28
paste input "[STREET_ADDRESS]"
type input "[STREET_ADDRESS]"
click at [399, 494] on input "text" at bounding box center [395, 508] width 168 height 29
type input "44001"
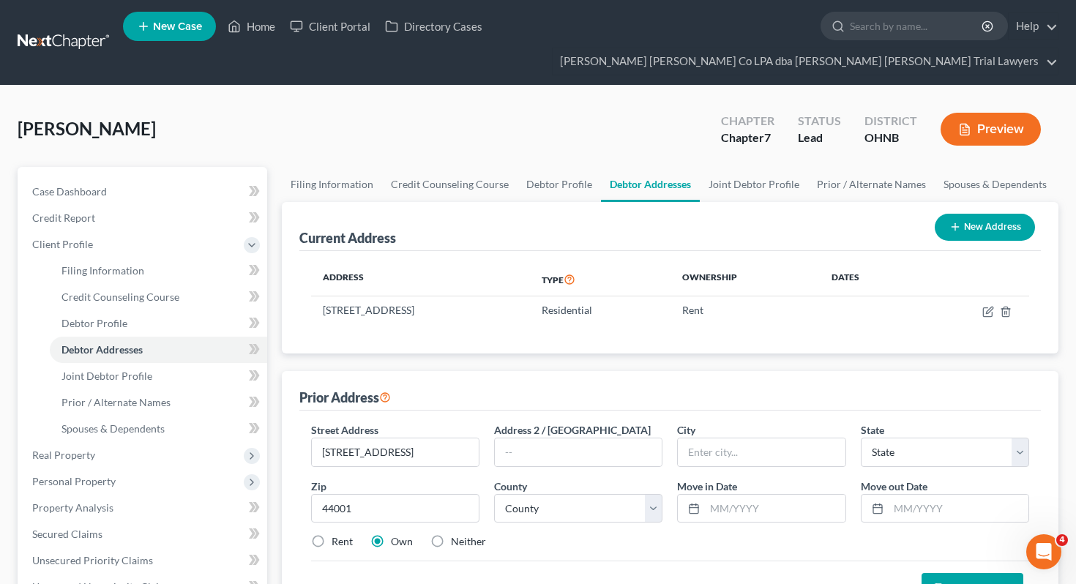
click at [550, 534] on div "Rent Own Neither" at bounding box center [671, 541] width 734 height 15
type input "Amherst"
select select "36"
click at [727, 495] on input "text" at bounding box center [775, 509] width 140 height 28
type input "03/2023"
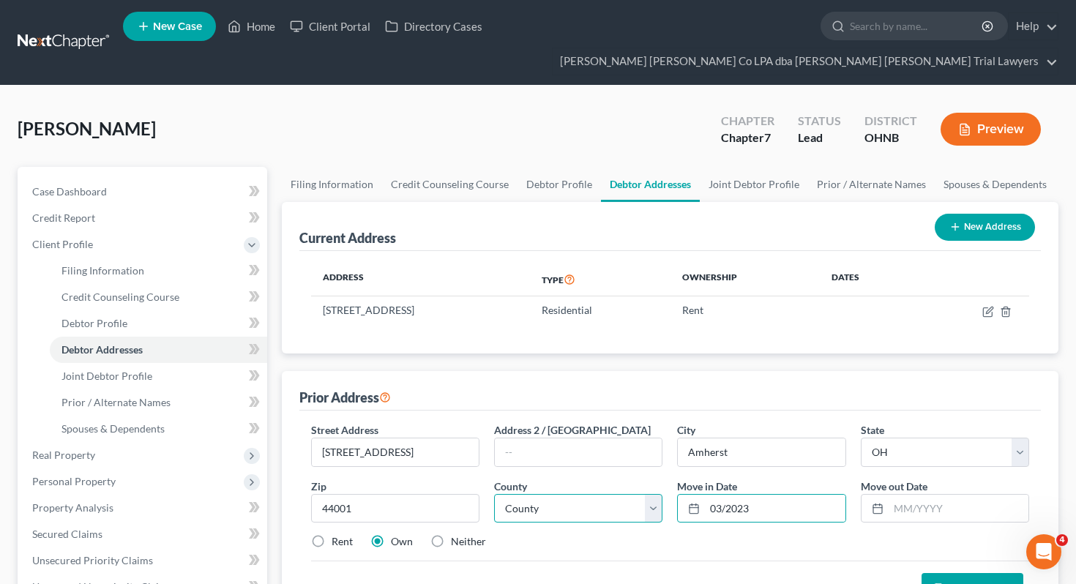
click at [540, 494] on select "County [GEOGRAPHIC_DATA] [GEOGRAPHIC_DATA] [GEOGRAPHIC_DATA] [GEOGRAPHIC_DATA] …" at bounding box center [578, 508] width 168 height 29
select select "46"
click at [900, 495] on input "text" at bounding box center [959, 509] width 140 height 28
type input "04/2025"
click at [987, 573] on button "Save Address" at bounding box center [973, 588] width 102 height 31
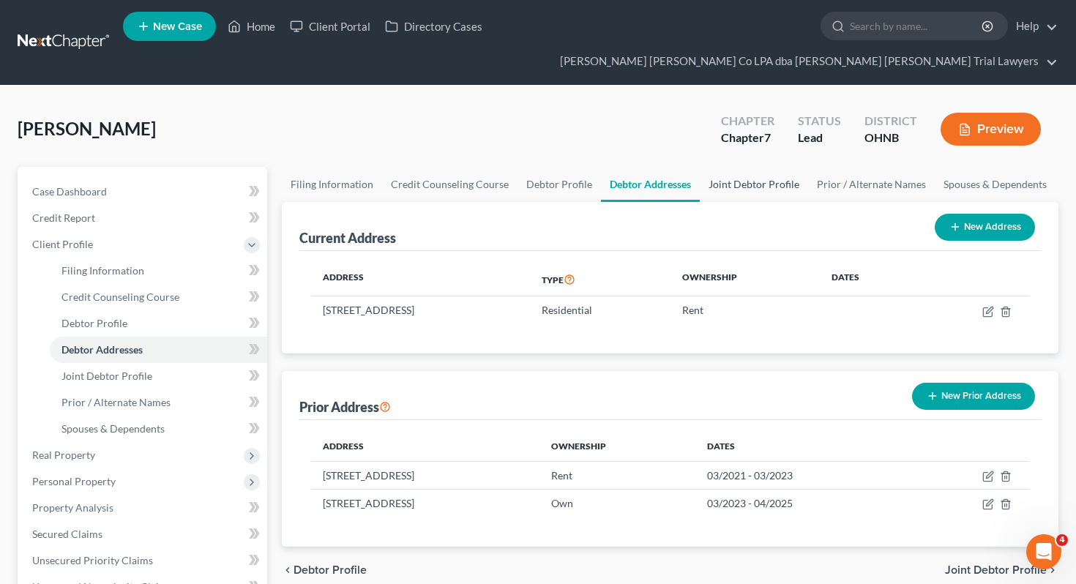
click at [742, 167] on link "Joint Debtor Profile" at bounding box center [754, 184] width 108 height 35
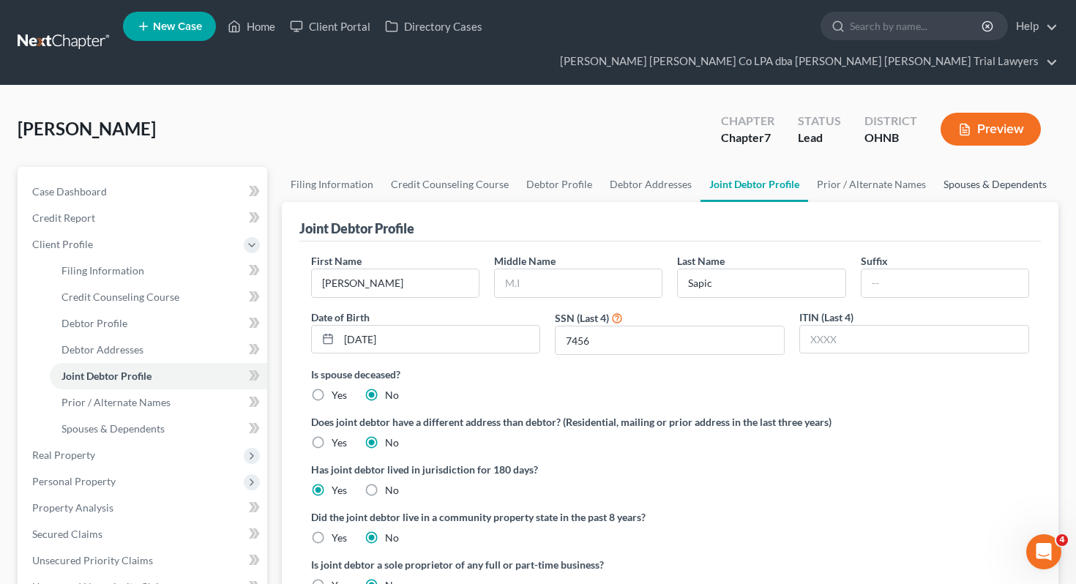
click at [980, 167] on link "Spouses & Dependents" at bounding box center [995, 184] width 121 height 35
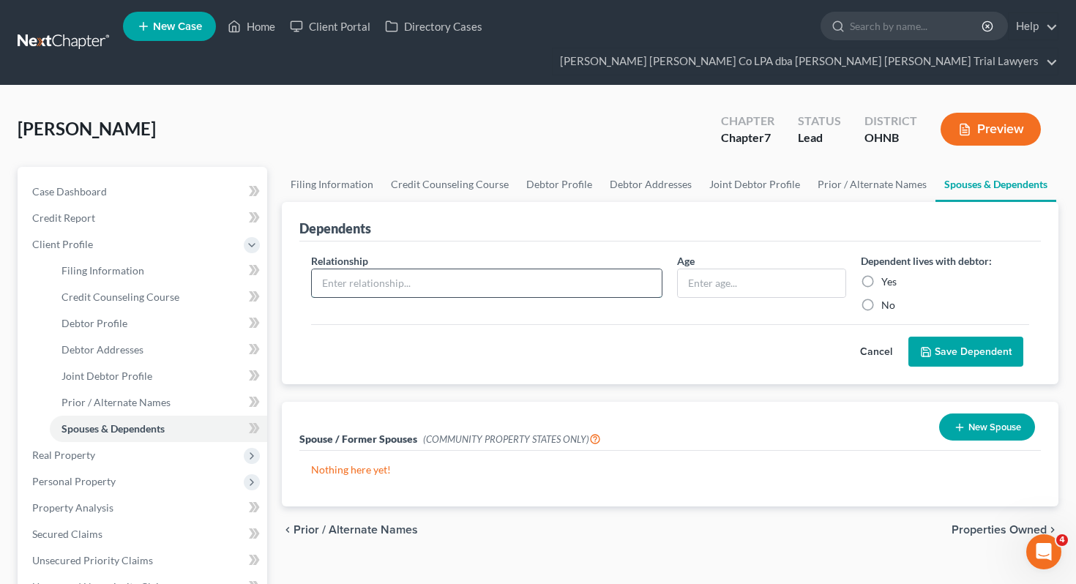
click at [615, 269] on input "text" at bounding box center [487, 283] width 351 height 28
type input "Son"
click at [768, 272] on div "Age" at bounding box center [761, 282] width 183 height 59
click at [764, 269] on input "text" at bounding box center [761, 283] width 167 height 28
type input "1"
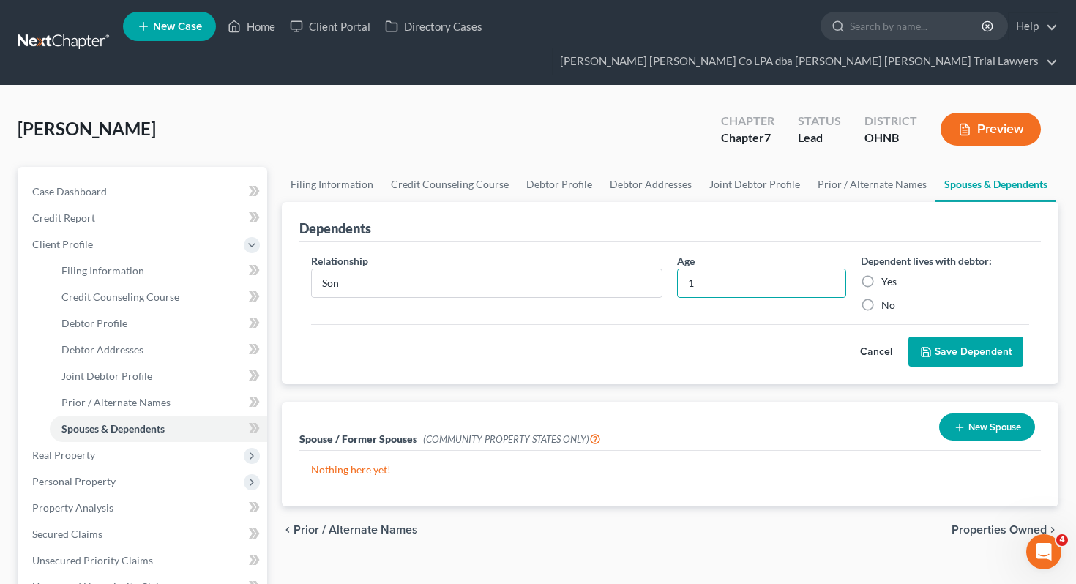
click at [883, 275] on label "Yes" at bounding box center [888, 282] width 15 height 15
click at [887, 275] on input "Yes" at bounding box center [892, 280] width 10 height 10
radio input "true"
click at [953, 337] on button "Save Dependent" at bounding box center [966, 352] width 115 height 31
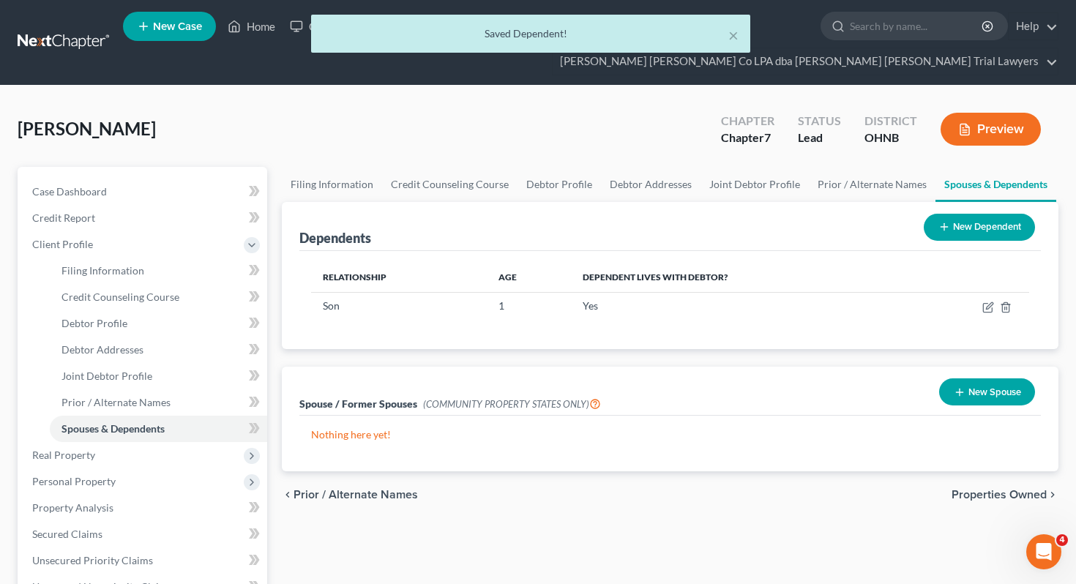
click at [283, 133] on div "[PERSON_NAME] Upgraded Chapter Chapter 7 Status Lead District [GEOGRAPHIC_DATA]…" at bounding box center [538, 135] width 1041 height 64
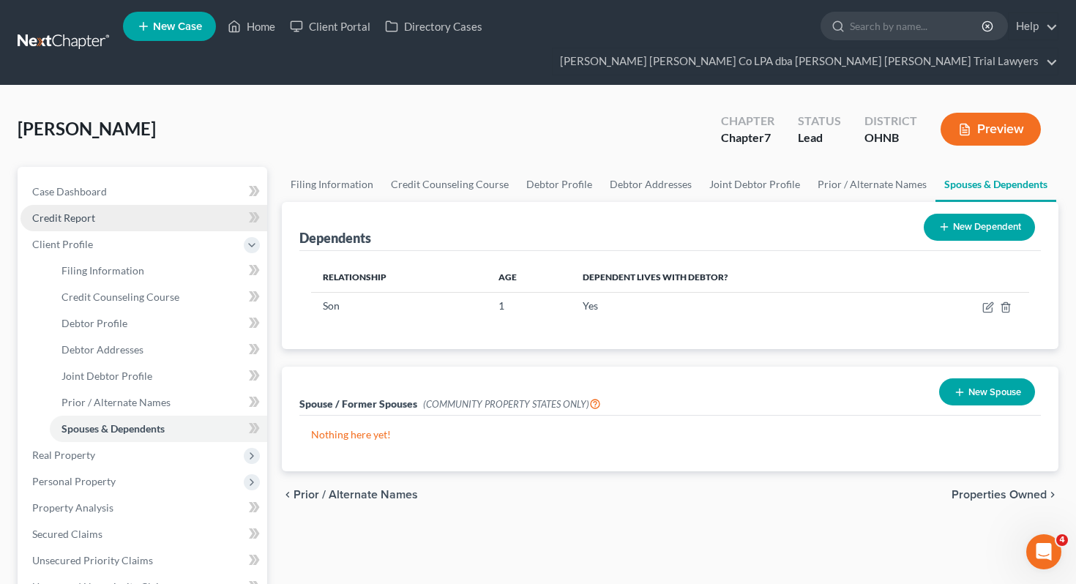
click at [180, 205] on link "Credit Report" at bounding box center [143, 218] width 247 height 26
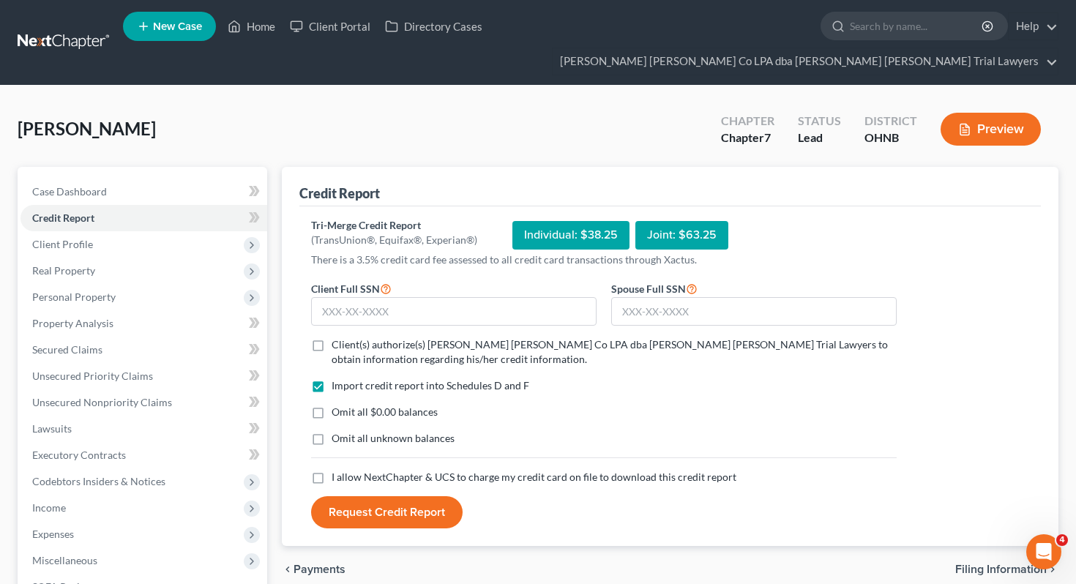
click at [392, 338] on span "Client(s) authorize(s) [PERSON_NAME] [PERSON_NAME] Co LPA dba [PERSON_NAME] [PE…" at bounding box center [610, 351] width 556 height 27
click at [347, 338] on input "Client(s) authorize(s) [PERSON_NAME] [PERSON_NAME] Co LPA dba [PERSON_NAME] [PE…" at bounding box center [343, 343] width 10 height 10
checkbox input "true"
click at [385, 406] on span "Omit all $0.00 balances" at bounding box center [385, 412] width 106 height 12
click at [347, 405] on input "Omit all $0.00 balances" at bounding box center [343, 410] width 10 height 10
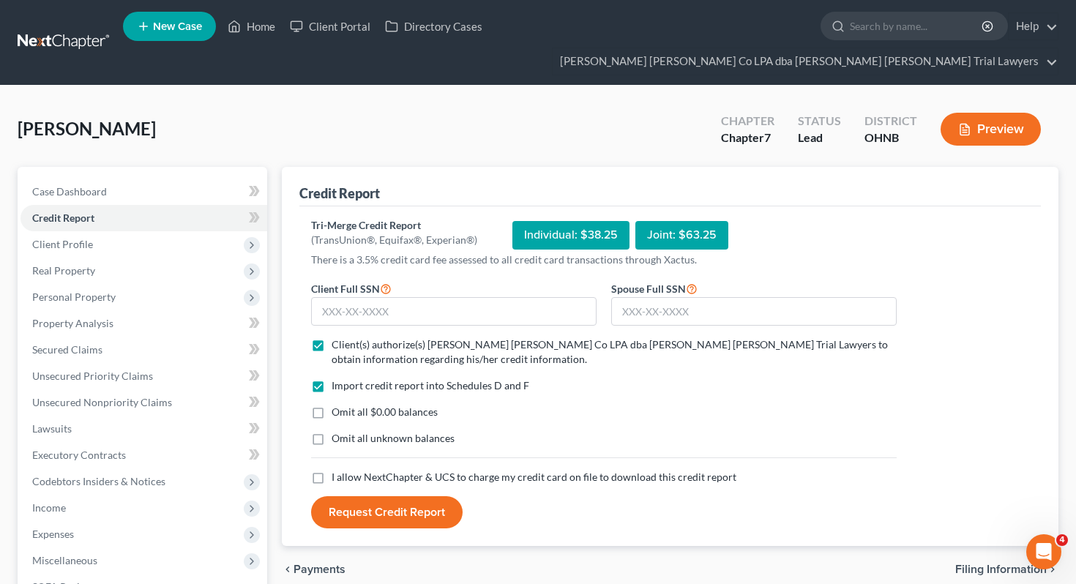
checkbox input "true"
click at [385, 432] on span "Omit all unknown balances" at bounding box center [393, 438] width 123 height 12
click at [347, 431] on input "Omit all unknown balances" at bounding box center [343, 436] width 10 height 10
checkbox input "true"
click at [384, 470] on label "I allow NextChapter & UCS to charge my credit card on file to download this cre…" at bounding box center [534, 477] width 405 height 15
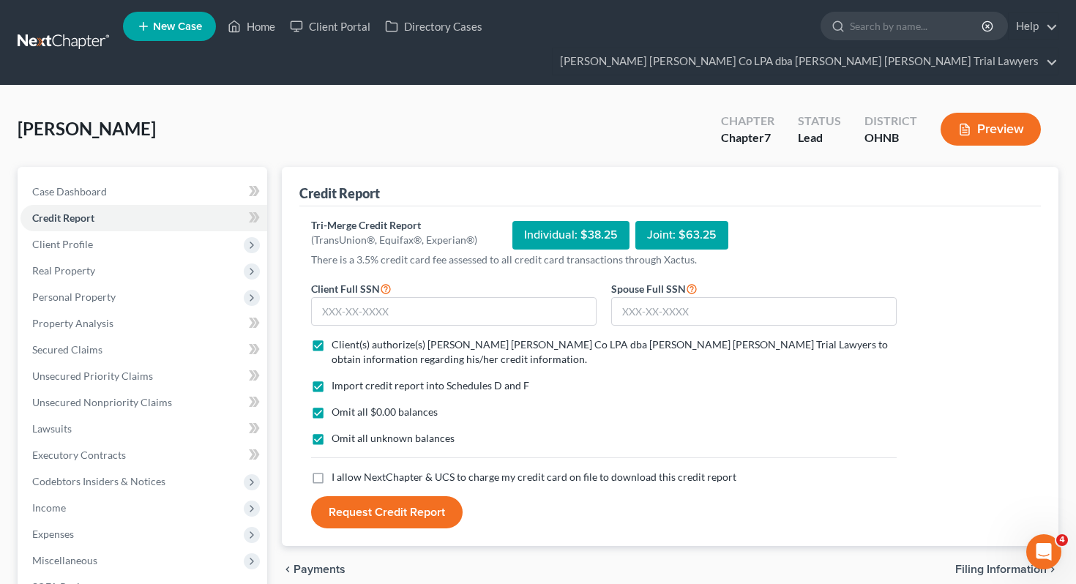
click at [347, 470] on input "I allow NextChapter & UCS to charge my credit card on file to download this cre…" at bounding box center [343, 475] width 10 height 10
checkbox input "true"
click at [423, 297] on input "text" at bounding box center [454, 311] width 286 height 29
type input "295-02-4731"
click at [653, 297] on input "text" at bounding box center [754, 311] width 286 height 29
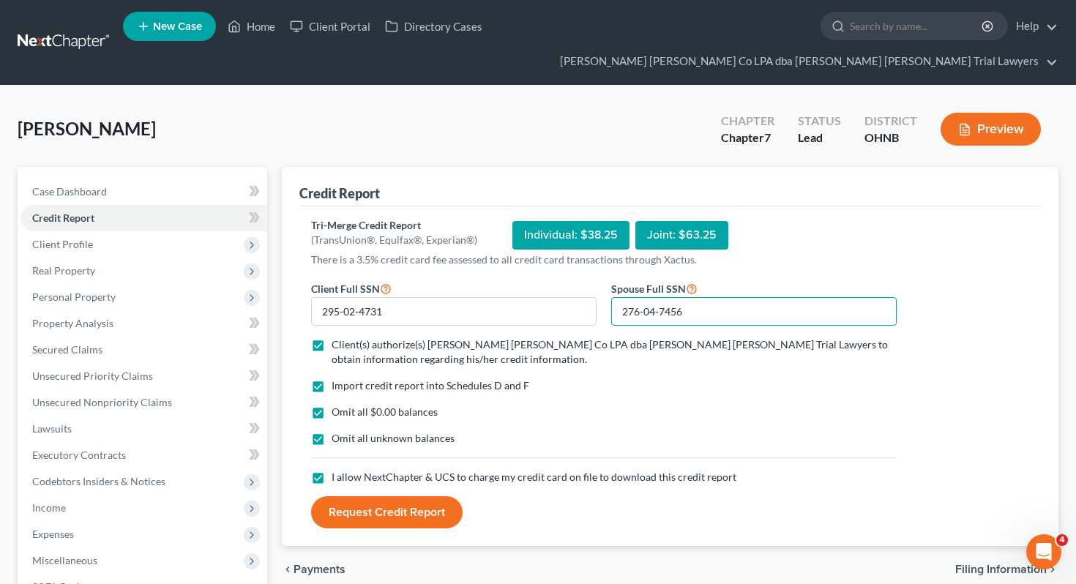
type input "276-04-7456"
click at [395, 496] on button "Request Credit Report" at bounding box center [387, 512] width 152 height 32
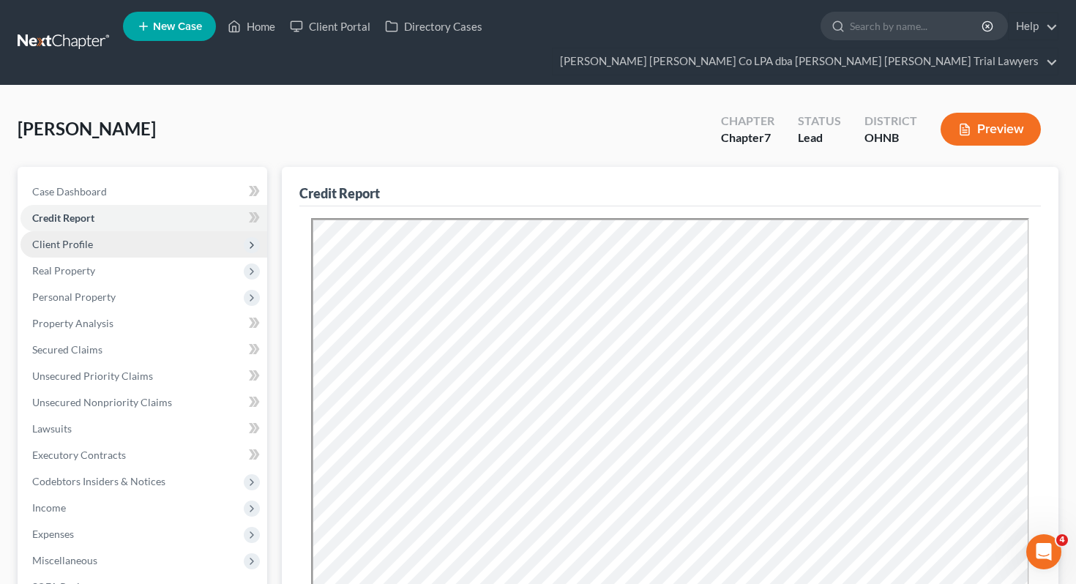
click at [130, 231] on span "Client Profile" at bounding box center [143, 244] width 247 height 26
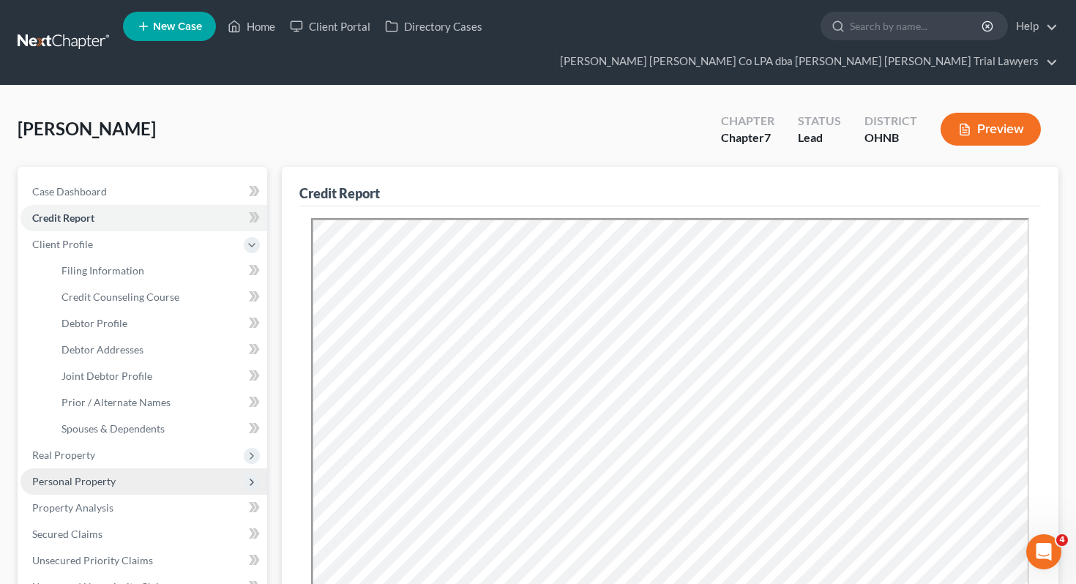
click at [103, 469] on span "Personal Property" at bounding box center [143, 482] width 247 height 26
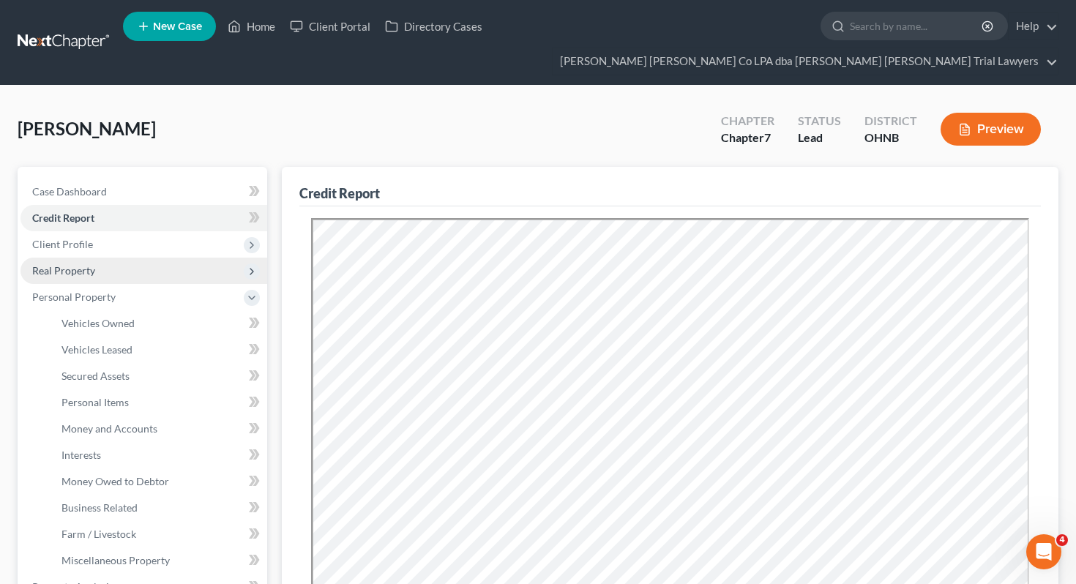
click at [122, 258] on span "Real Property" at bounding box center [143, 271] width 247 height 26
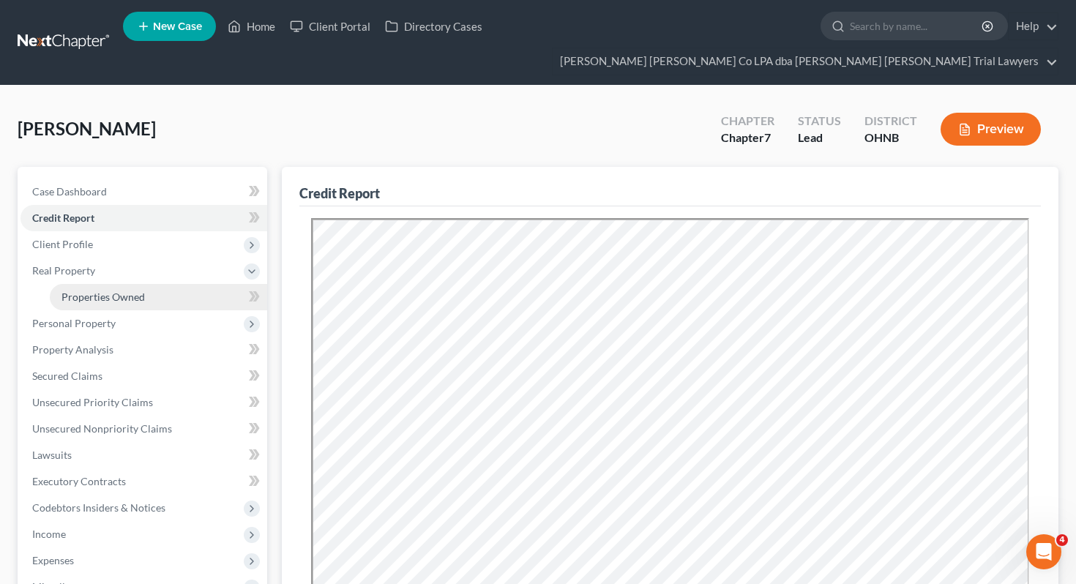
click at [123, 291] on span "Properties Owned" at bounding box center [102, 297] width 83 height 12
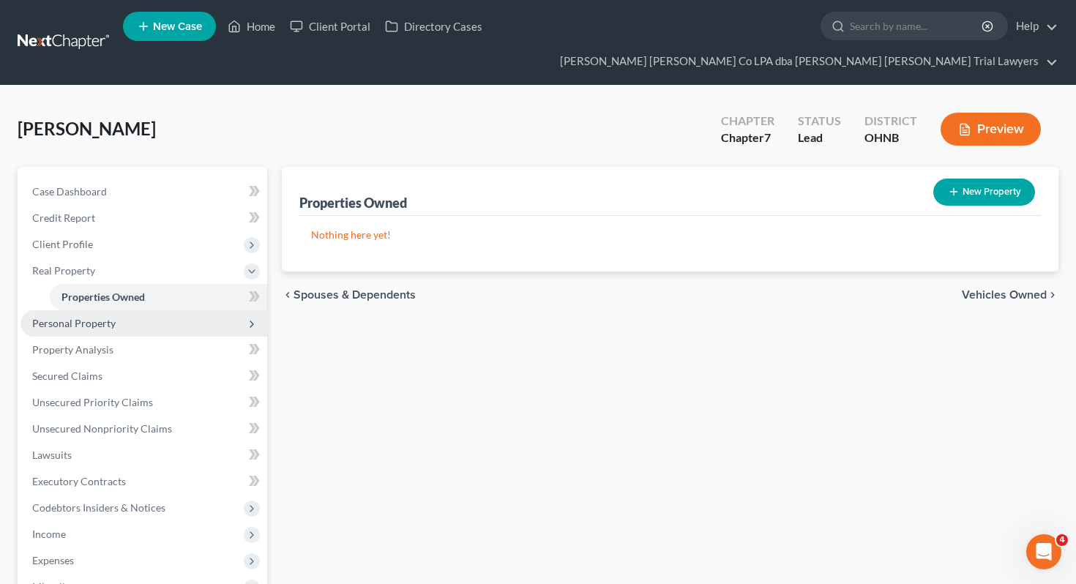
click at [122, 310] on span "Personal Property" at bounding box center [143, 323] width 247 height 26
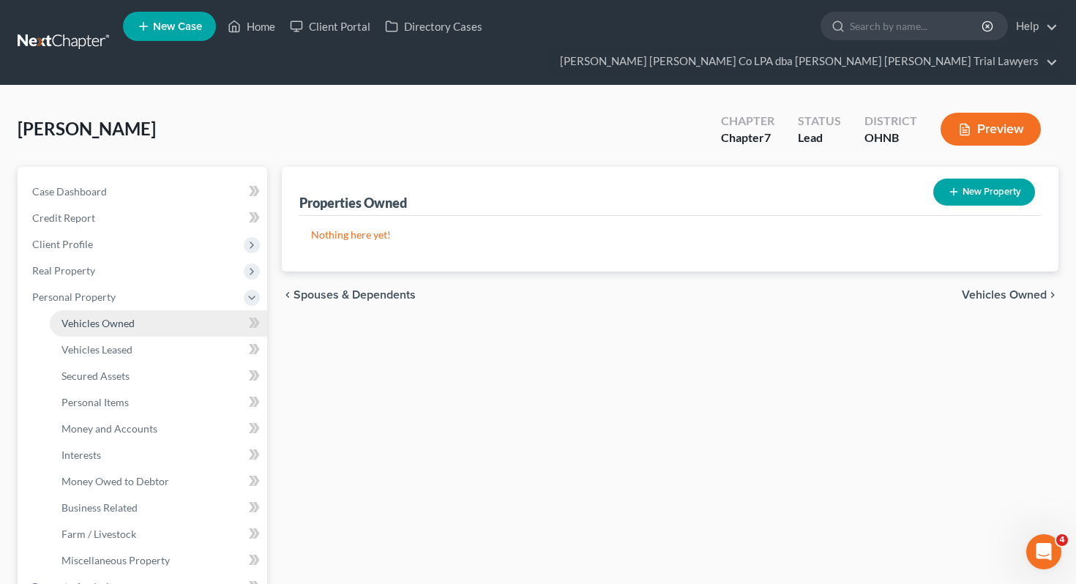
click at [122, 317] on span "Vehicles Owned" at bounding box center [97, 323] width 73 height 12
